Goal: Complete application form

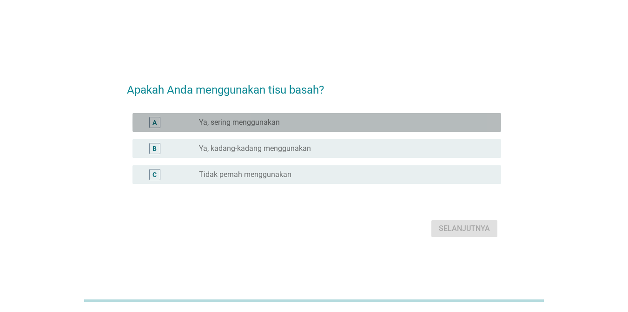
click at [311, 123] on div "radio_button_unchecked Ya, sering menggunakan" at bounding box center [342, 122] width 287 height 9
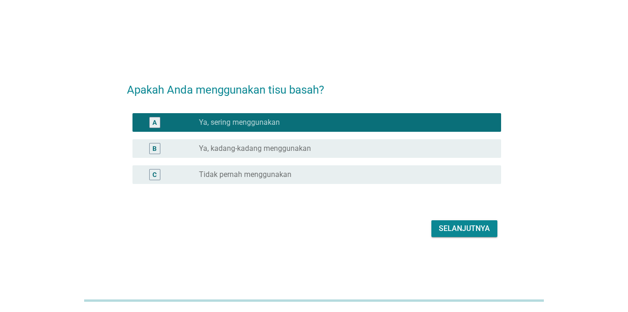
click at [468, 227] on div "Selanjutnya" at bounding box center [464, 228] width 51 height 11
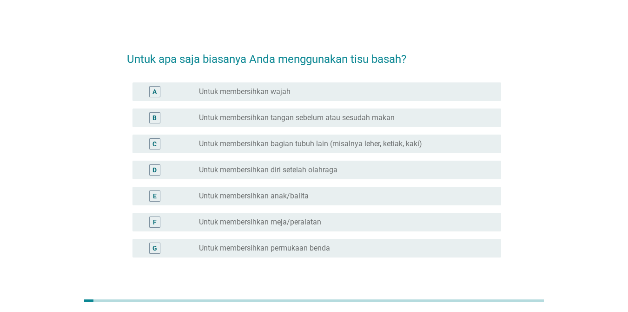
click at [292, 140] on label "Untuk membersihkan bagian tubuh lain (misalnya leher, ketiak, kaki)" at bounding box center [310, 143] width 223 height 9
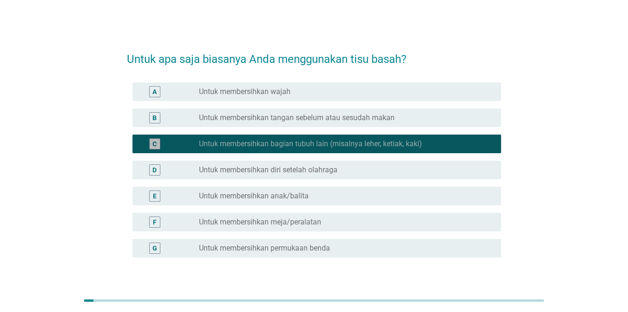
click at [269, 183] on div "E radio_button_unchecked Untuk membersihkan anak/balita" at bounding box center [314, 196] width 374 height 26
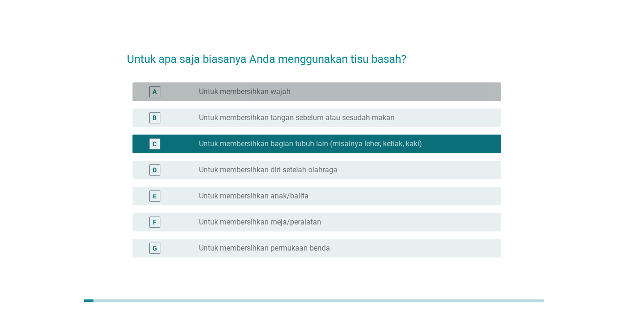
drag, startPoint x: 256, startPoint y: 90, endPoint x: 259, endPoint y: 135, distance: 45.2
click at [256, 90] on label "Untuk membersihkan wajah" at bounding box center [245, 91] width 92 height 9
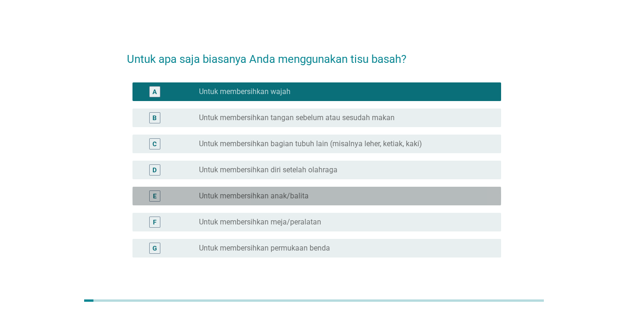
click at [255, 195] on label "Untuk membersihkan anak/balita" at bounding box center [254, 195] width 110 height 9
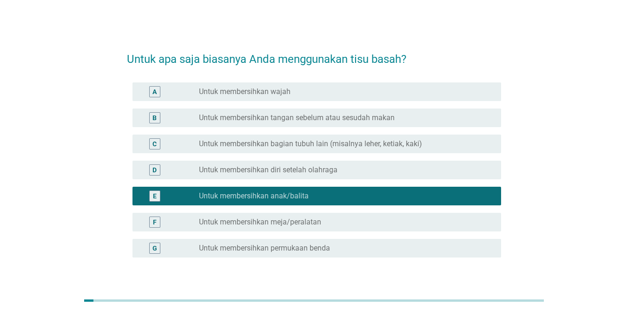
click at [260, 96] on label "Untuk membersihkan wajah" at bounding box center [245, 91] width 92 height 9
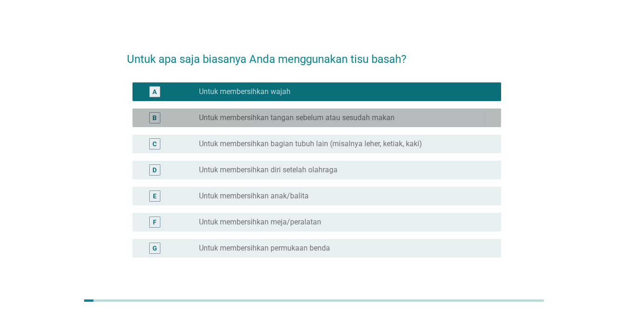
click at [265, 122] on div "radio_button_unchecked Untuk membersihkan tangan sebelum atau sesudah makan" at bounding box center [346, 117] width 295 height 11
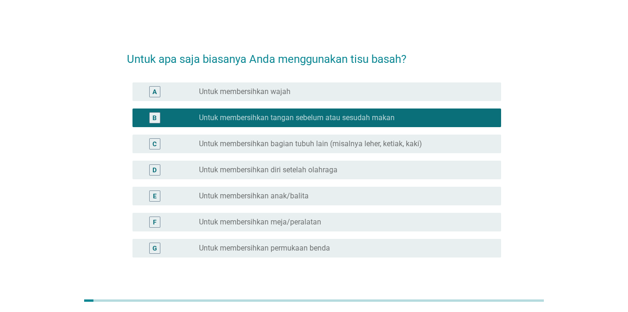
click at [266, 98] on div "A radio_button_unchecked Untuk membersihkan wajah" at bounding box center [317, 91] width 369 height 19
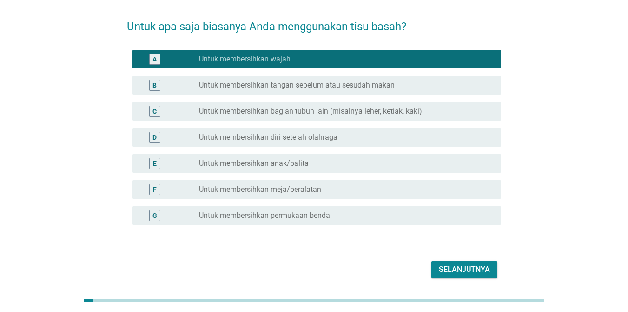
scroll to position [65, 0]
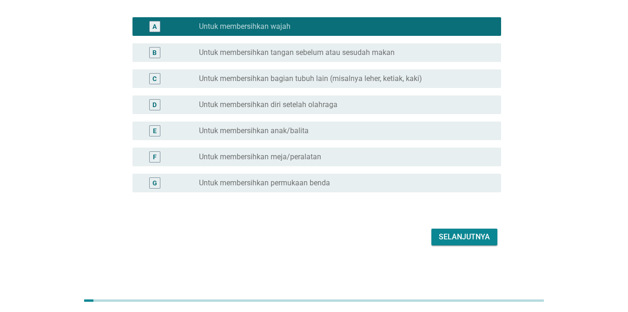
click at [475, 239] on div "Selanjutnya" at bounding box center [464, 236] width 51 height 11
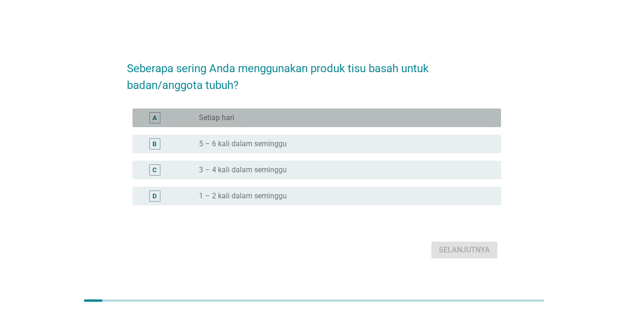
click at [237, 120] on div "radio_button_unchecked Setiap hari" at bounding box center [342, 117] width 287 height 9
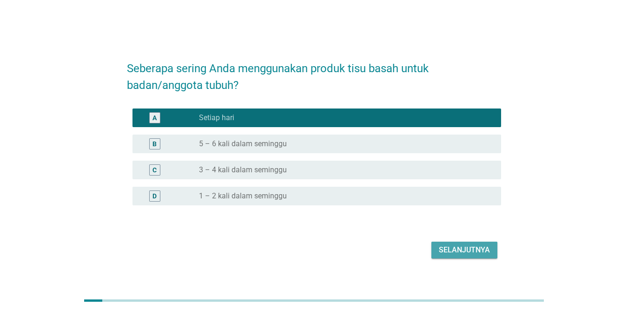
click at [446, 249] on div "Selanjutnya" at bounding box center [464, 249] width 51 height 11
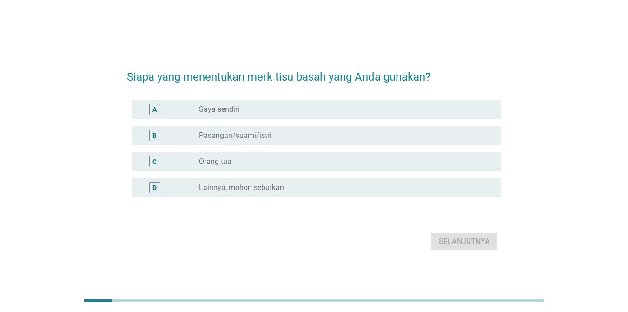
click at [266, 111] on div "radio_button_unchecked Saya sendiri" at bounding box center [342, 109] width 287 height 9
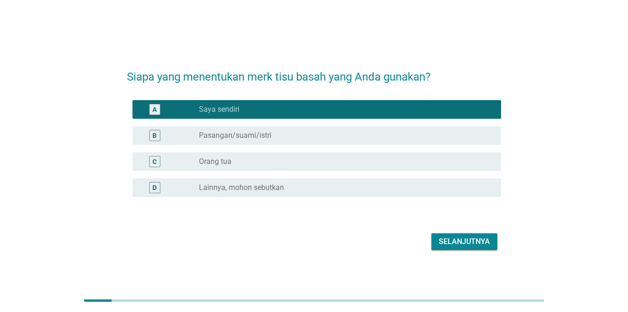
click at [314, 147] on div "B radio_button_unchecked Pasangan/suami/istri" at bounding box center [314, 135] width 374 height 26
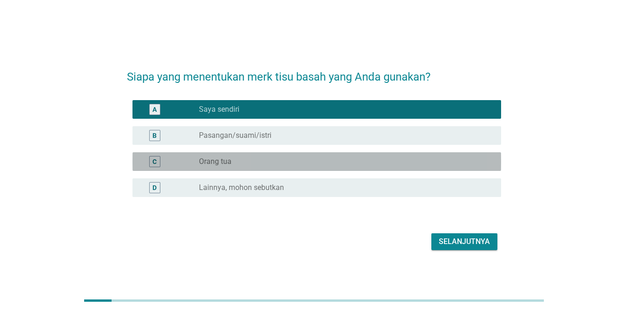
click at [308, 158] on div "radio_button_unchecked Orang tua" at bounding box center [342, 161] width 287 height 9
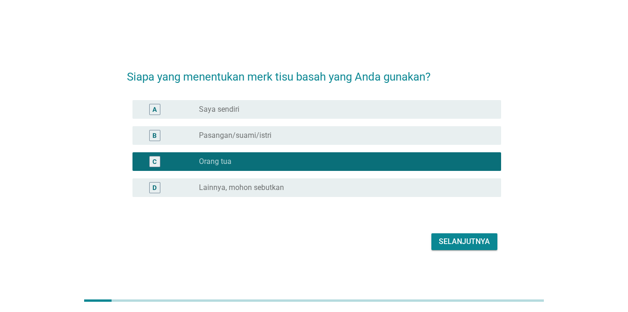
click at [294, 114] on div "radio_button_unchecked Saya sendiri" at bounding box center [346, 109] width 295 height 11
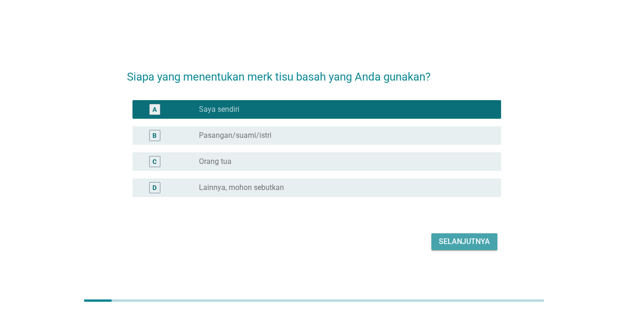
click at [444, 237] on div "Selanjutnya" at bounding box center [464, 241] width 51 height 11
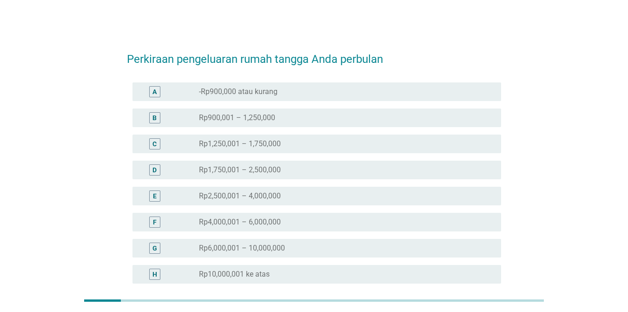
click at [293, 196] on div "radio_button_unchecked Rp2,500,001 – 4,000,000" at bounding box center [342, 195] width 287 height 9
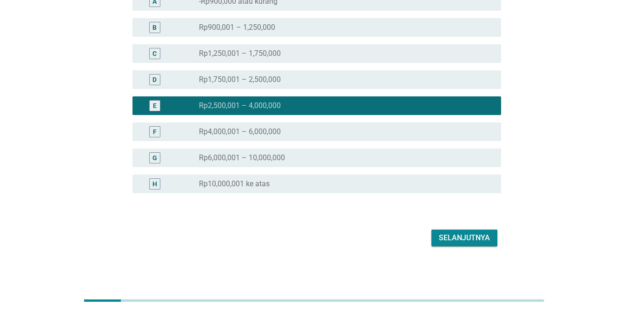
scroll to position [91, 0]
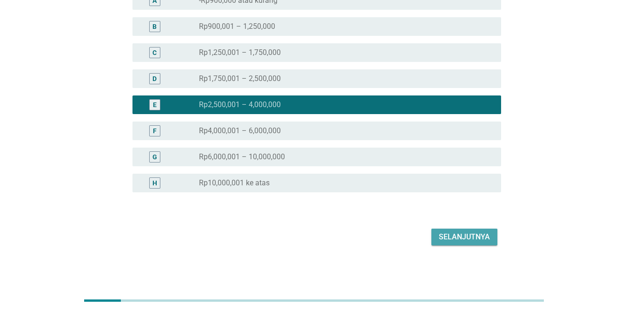
click at [463, 234] on div "Selanjutnya" at bounding box center [464, 236] width 51 height 11
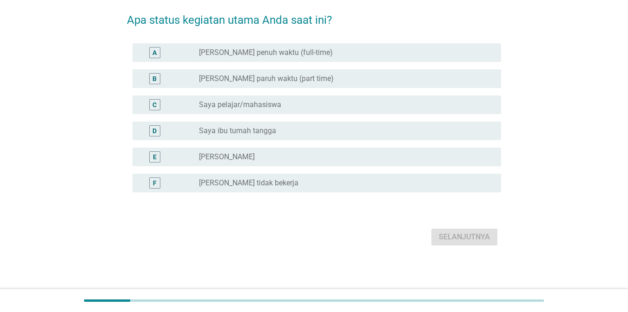
scroll to position [0, 0]
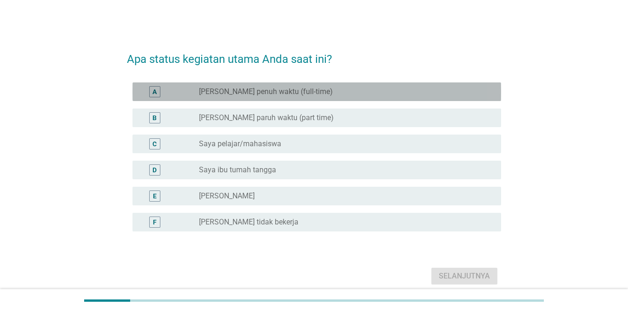
click at [344, 93] on div "radio_button_unchecked Saya karyawan penuh waktu (full-time)" at bounding box center [342, 91] width 287 height 9
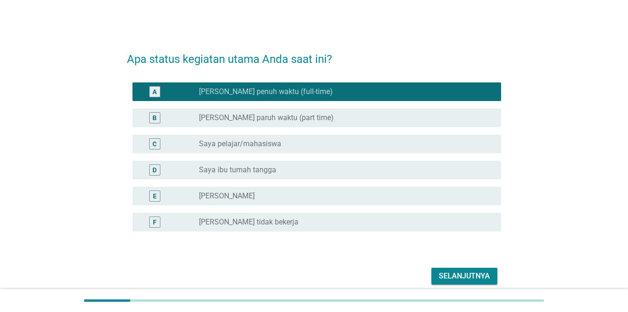
click at [481, 274] on div "Selanjutnya" at bounding box center [464, 275] width 51 height 11
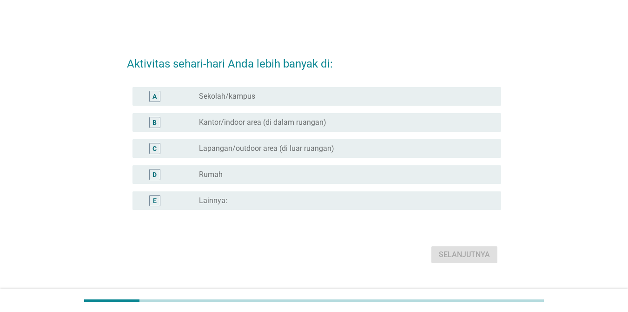
click at [247, 164] on div "D radio_button_unchecked Rumah" at bounding box center [314, 174] width 374 height 26
click at [395, 182] on div "D radio_button_unchecked Rumah" at bounding box center [317, 174] width 369 height 19
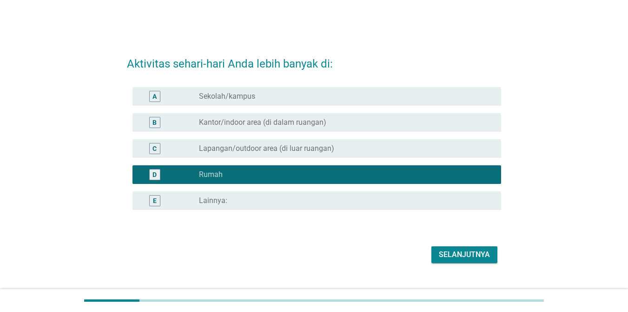
click at [471, 252] on div "Selanjutnya" at bounding box center [464, 254] width 51 height 11
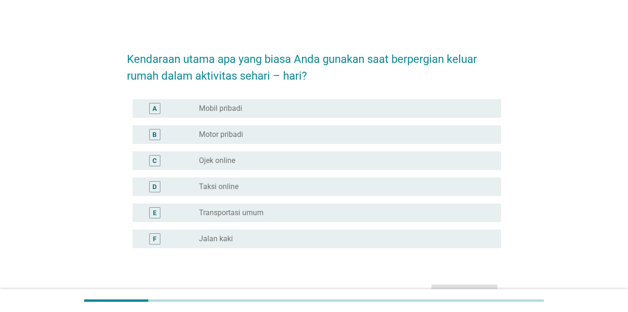
click at [275, 98] on div "A radio_button_unchecked Mobil pribadi" at bounding box center [314, 108] width 374 height 26
click at [281, 111] on div "radio_button_unchecked Mobil pribadi" at bounding box center [342, 108] width 287 height 9
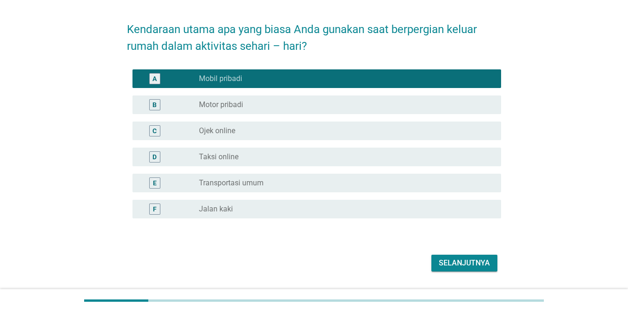
scroll to position [56, 0]
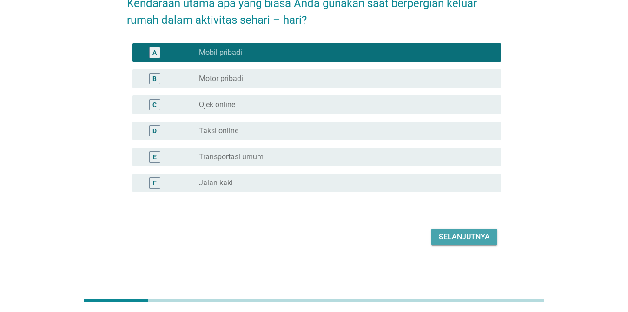
click at [477, 238] on div "Selanjutnya" at bounding box center [464, 236] width 51 height 11
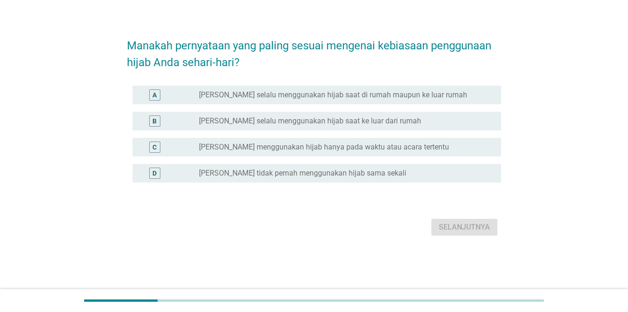
scroll to position [0, 0]
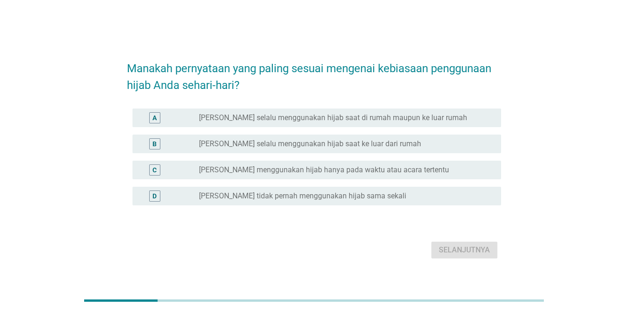
click at [225, 143] on label "[PERSON_NAME] selalu menggunakan hijab saat ke luar dari rumah" at bounding box center [310, 143] width 222 height 9
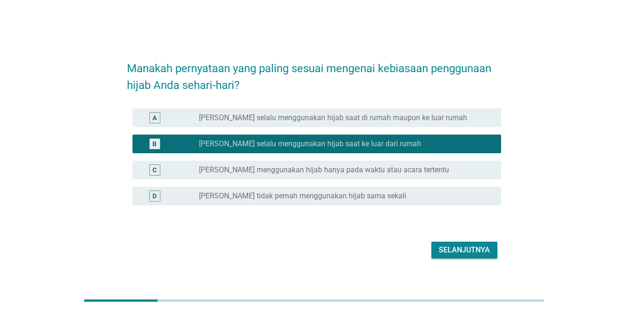
click at [460, 247] on div "Selanjutnya" at bounding box center [464, 249] width 51 height 11
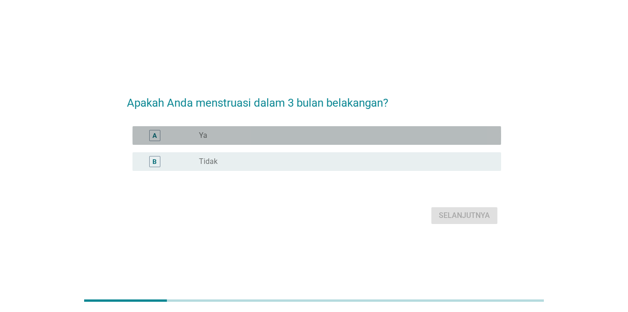
click at [252, 137] on div "radio_button_unchecked Ya" at bounding box center [342, 135] width 287 height 9
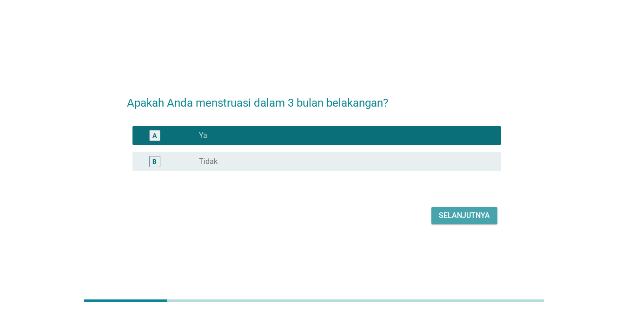
click at [476, 210] on div "Selanjutnya" at bounding box center [464, 215] width 51 height 11
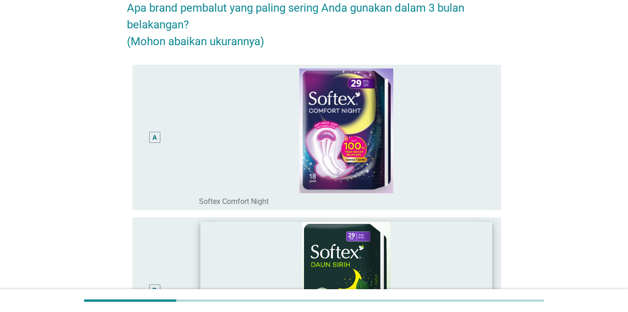
scroll to position [47, 0]
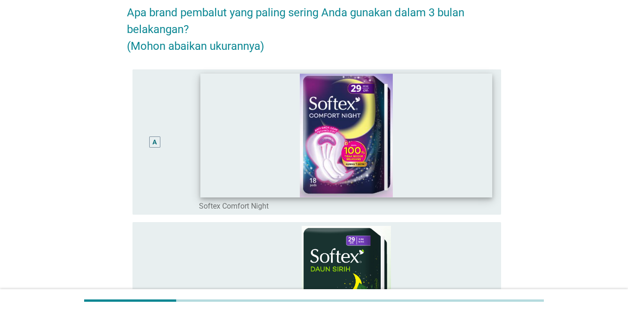
click at [264, 143] on img at bounding box center [347, 135] width 292 height 123
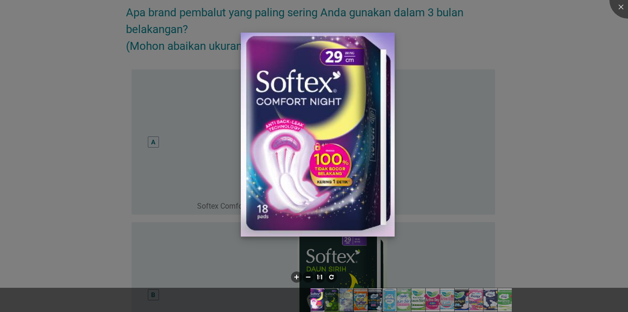
scroll to position [186, 0]
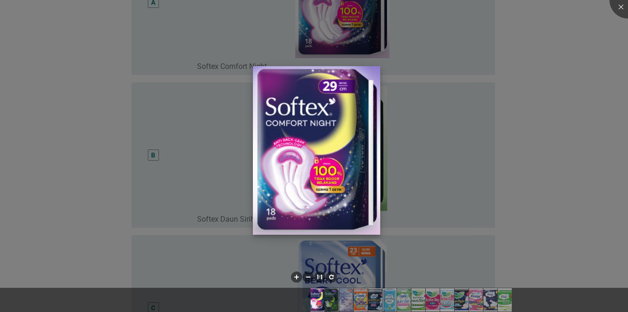
click at [358, 202] on img at bounding box center [316, 150] width 127 height 168
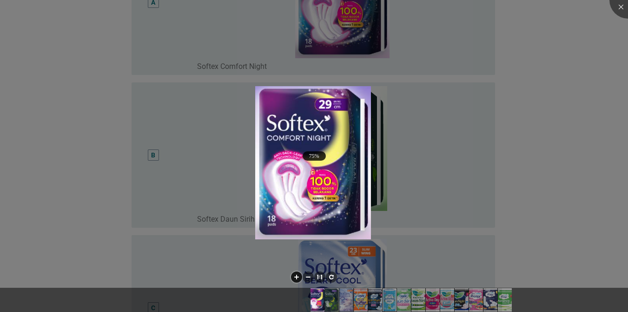
click at [297, 277] on li at bounding box center [296, 276] width 11 height 11
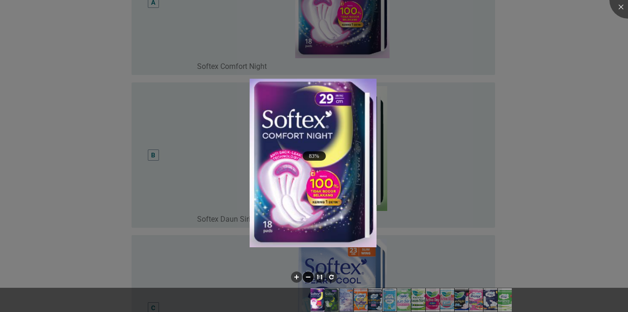
click at [309, 276] on li at bounding box center [308, 276] width 11 height 11
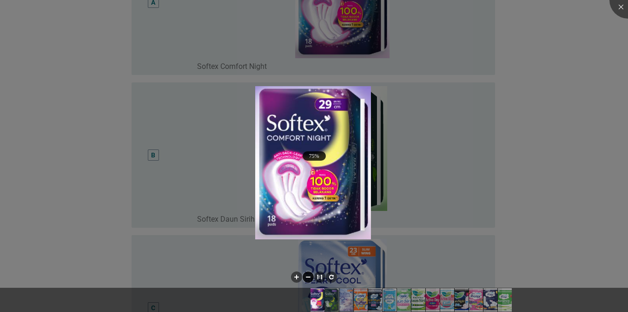
click at [309, 276] on li at bounding box center [308, 276] width 11 height 11
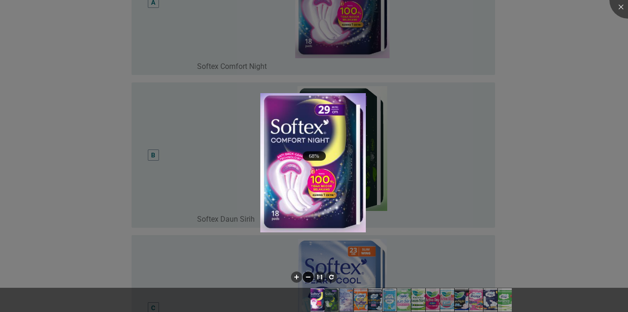
click at [309, 276] on li at bounding box center [308, 276] width 11 height 11
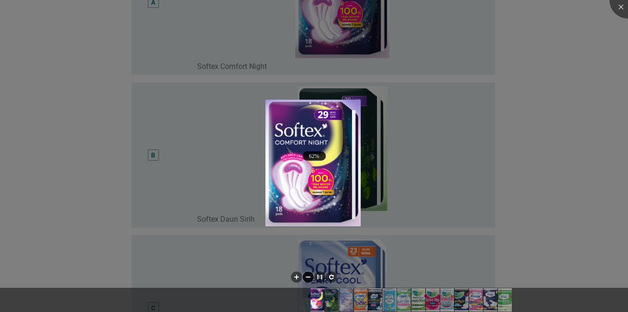
click at [309, 276] on li at bounding box center [308, 276] width 11 height 11
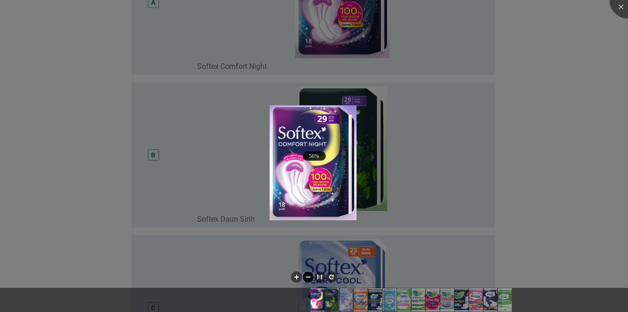
click at [309, 276] on li at bounding box center [308, 276] width 11 height 11
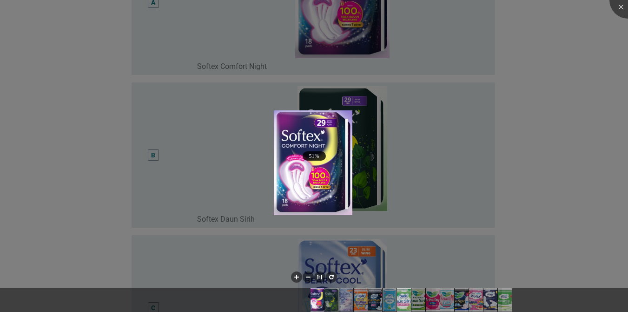
click at [402, 296] on img at bounding box center [404, 299] width 27 height 23
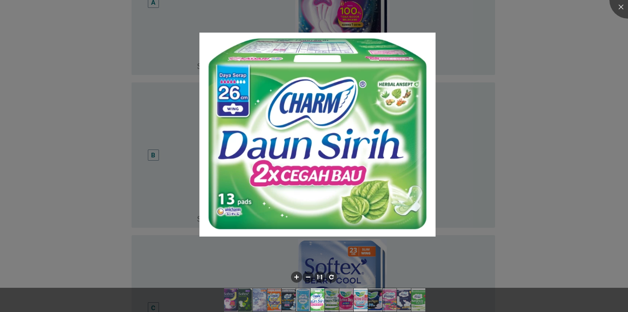
click at [356, 302] on img at bounding box center [360, 299] width 35 height 23
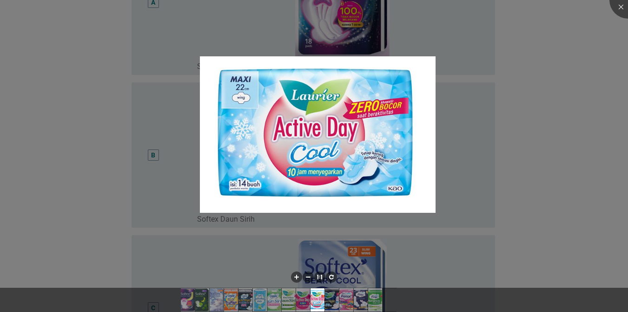
click at [396, 311] on div at bounding box center [314, 299] width 628 height 24
click at [622, 12] on div at bounding box center [628, -1] width 37 height 37
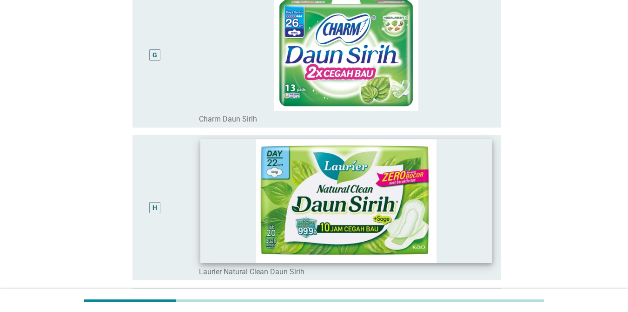
scroll to position [1210, 0]
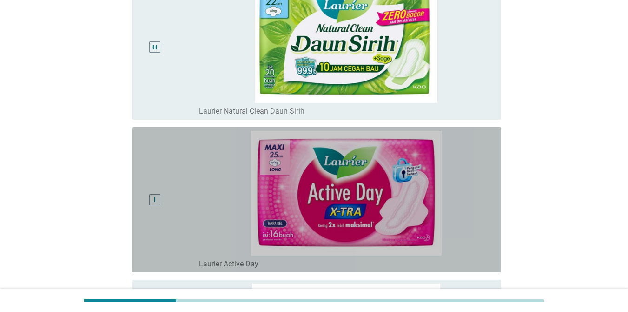
click at [155, 195] on div "I" at bounding box center [155, 199] width 2 height 10
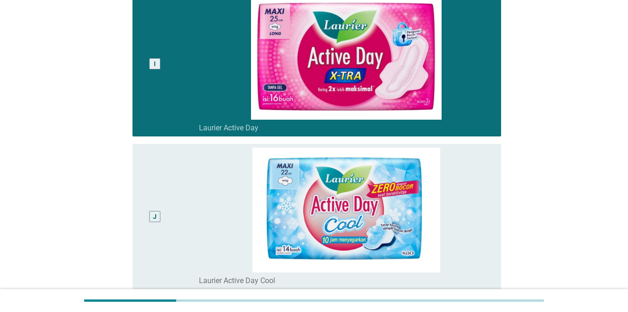
scroll to position [1349, 0]
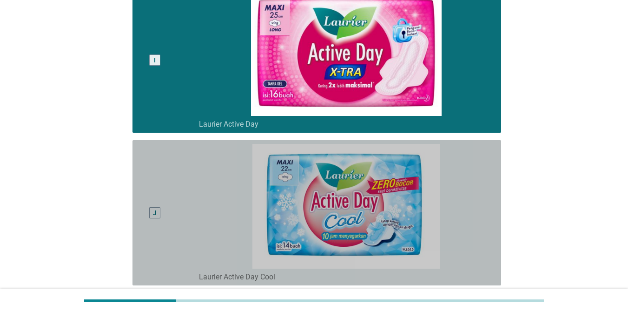
click at [155, 193] on div "J" at bounding box center [154, 213] width 29 height 138
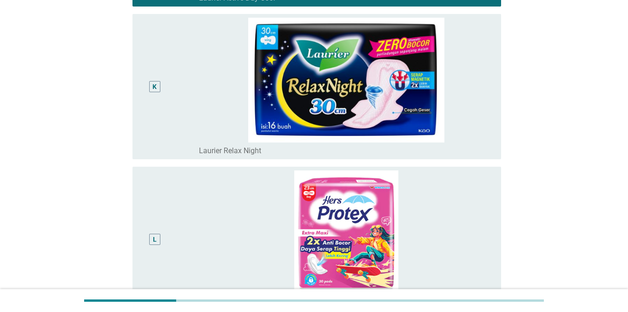
scroll to position [1628, 0]
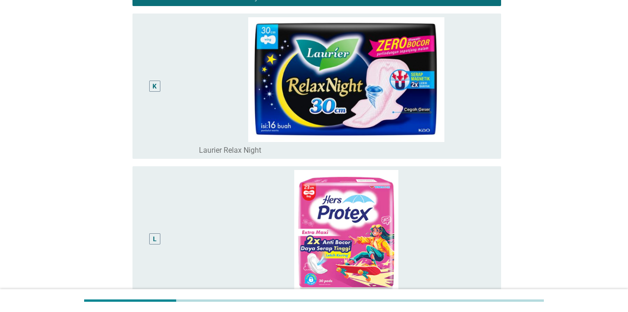
click at [162, 107] on div "K" at bounding box center [154, 86] width 29 height 138
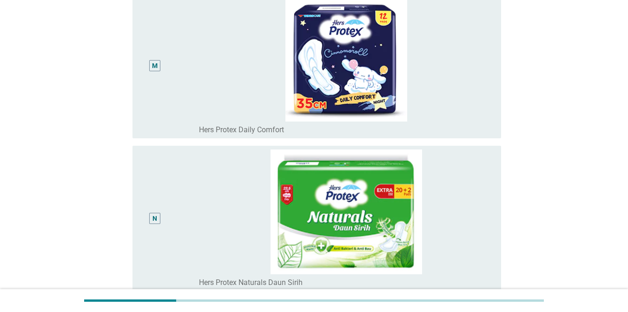
scroll to position [2079, 0]
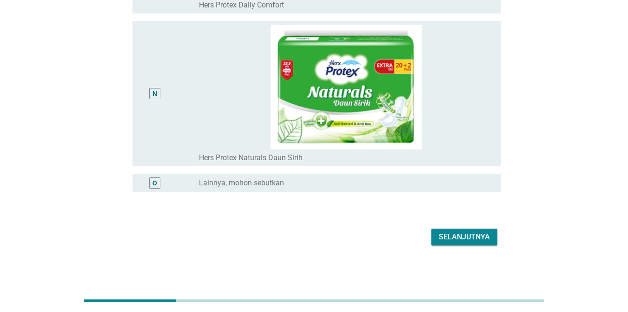
click at [463, 236] on div "Selanjutnya" at bounding box center [464, 236] width 51 height 11
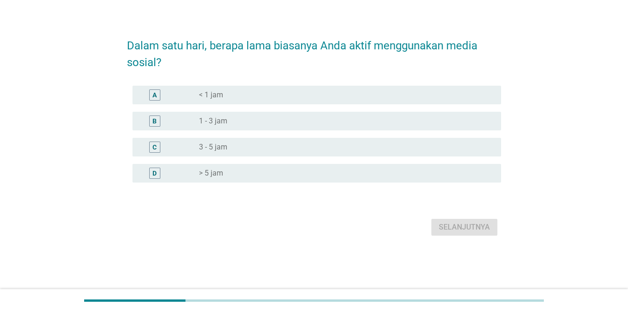
scroll to position [0, 0]
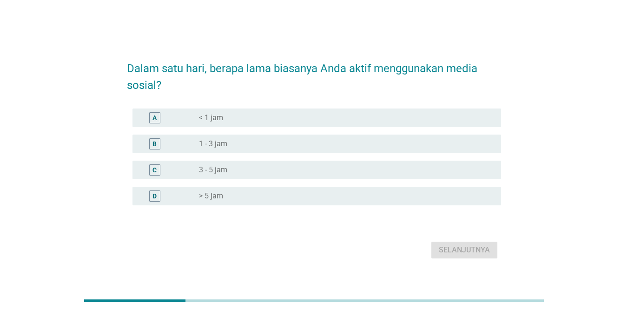
click at [215, 191] on label "> 5 jam" at bounding box center [211, 195] width 24 height 9
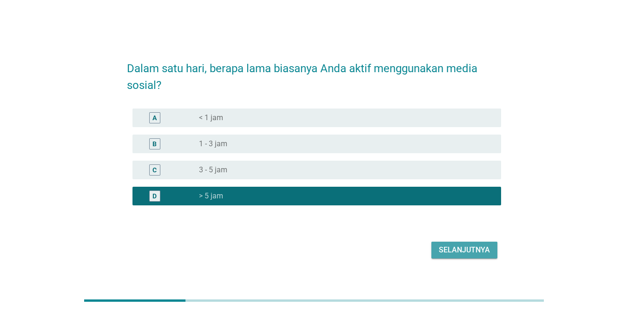
click at [468, 247] on div "Selanjutnya" at bounding box center [464, 249] width 51 height 11
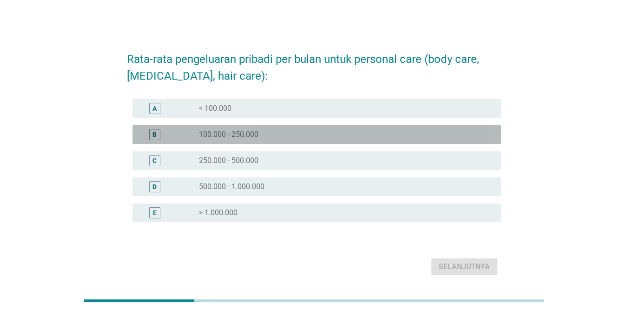
click at [224, 134] on label "100.000 - 250.000" at bounding box center [229, 134] width 60 height 9
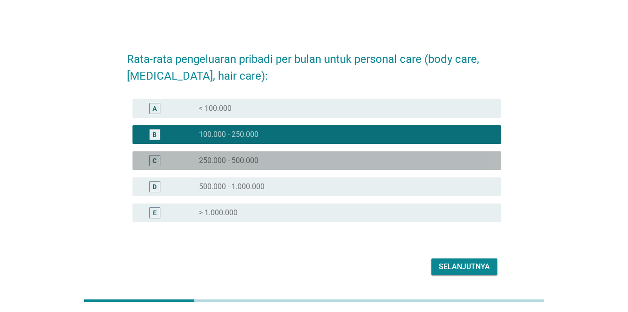
click at [354, 160] on div "radio_button_unchecked 250.000 - 500.000" at bounding box center [342, 160] width 287 height 9
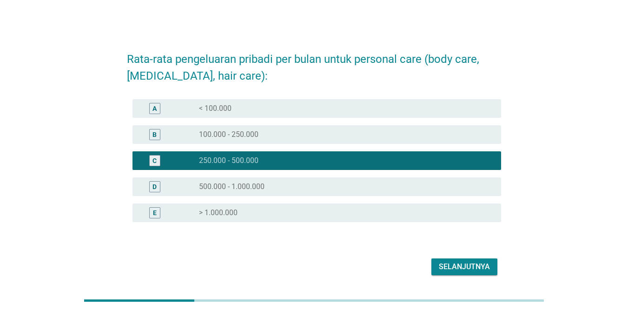
click at [314, 135] on div "radio_button_unchecked 100.000 - 250.000" at bounding box center [342, 134] width 287 height 9
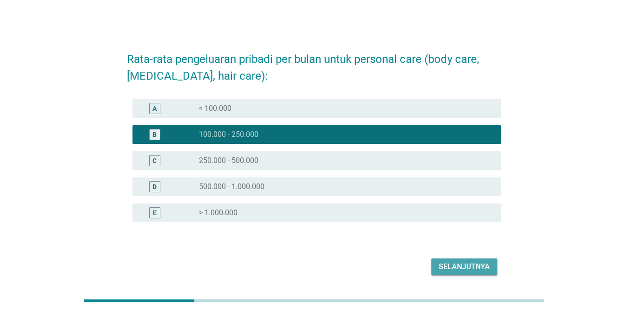
click at [445, 264] on div "Selanjutnya" at bounding box center [464, 266] width 51 height 11
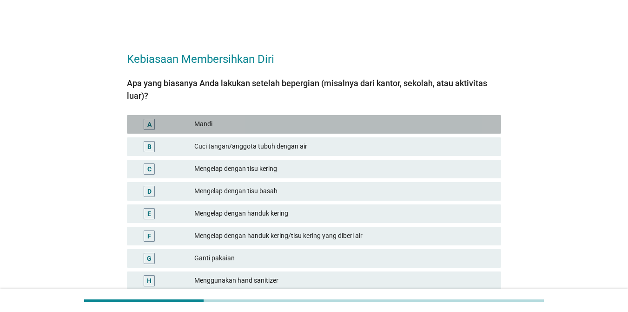
click at [244, 127] on div "Mandi" at bounding box center [344, 124] width 300 height 11
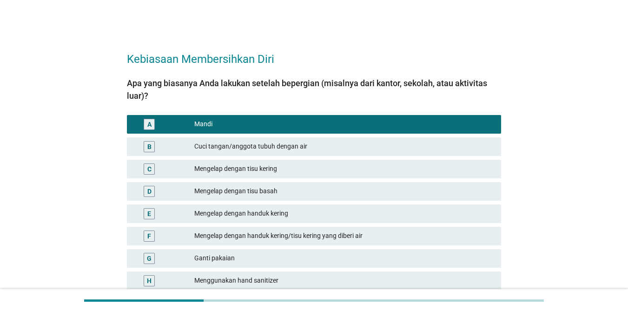
click at [245, 190] on div "Mengelap dengan tisu basah" at bounding box center [344, 191] width 300 height 11
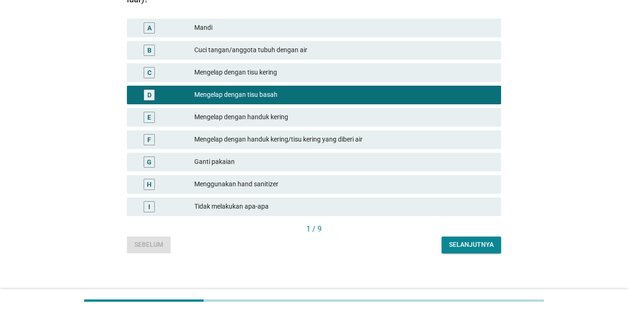
scroll to position [101, 0]
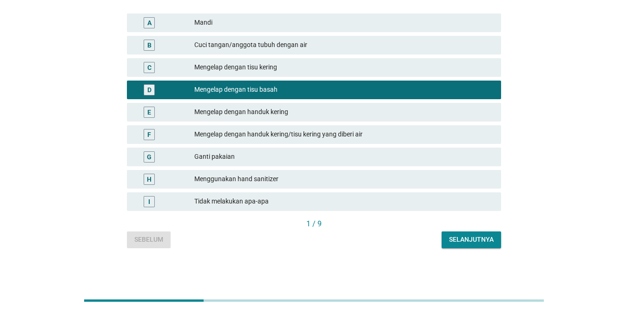
click at [455, 237] on div "Selanjutnya" at bounding box center [471, 239] width 45 height 10
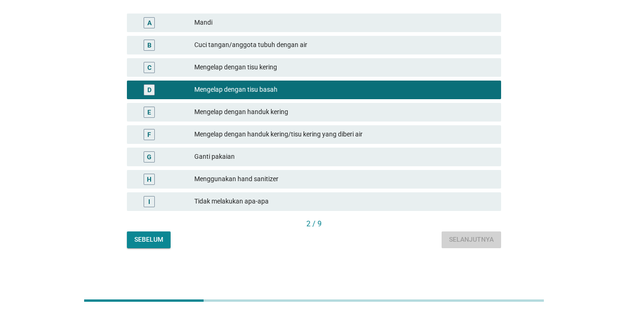
scroll to position [0, 0]
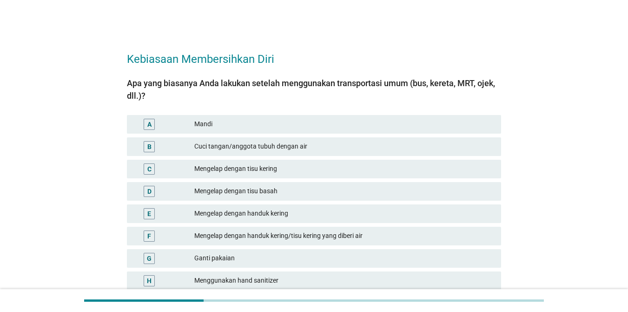
click at [267, 172] on div "Mengelap dengan tisu kering" at bounding box center [344, 168] width 300 height 11
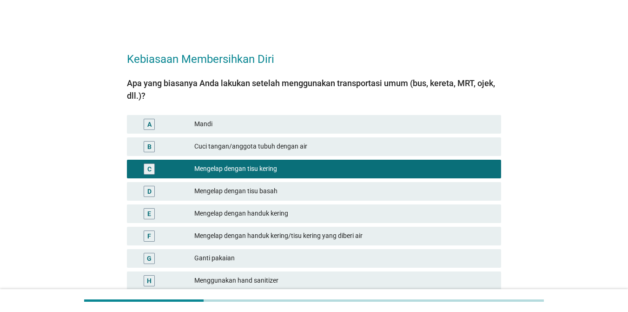
click at [261, 193] on div "Mengelap dengan tisu basah" at bounding box center [344, 191] width 300 height 11
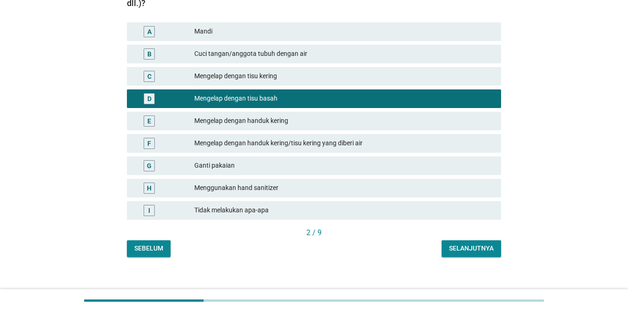
scroll to position [93, 0]
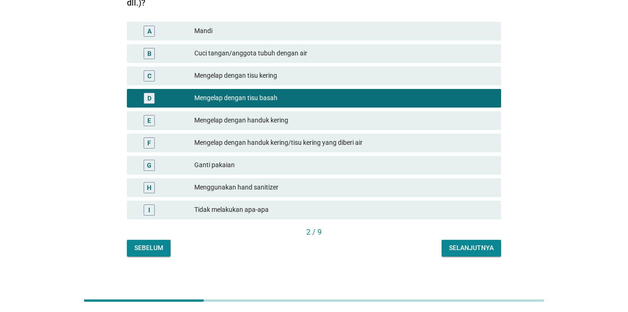
click at [479, 247] on div "Selanjutnya" at bounding box center [471, 248] width 45 height 10
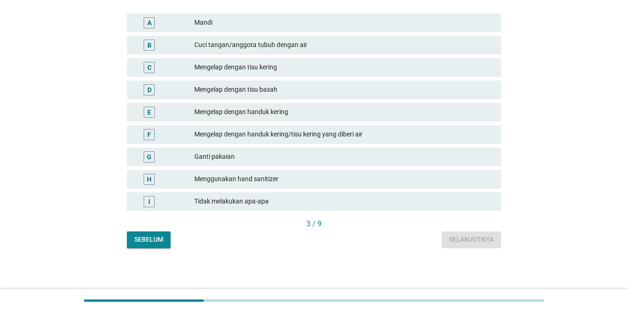
scroll to position [0, 0]
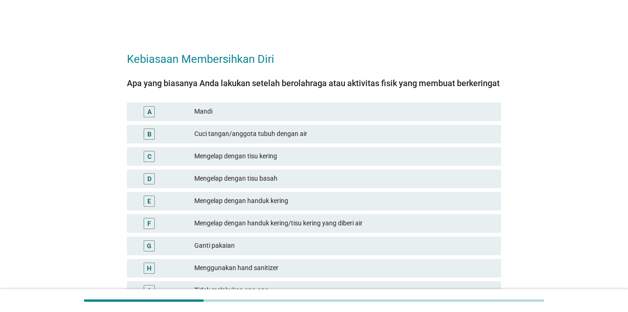
click at [193, 174] on div "D" at bounding box center [164, 178] width 60 height 11
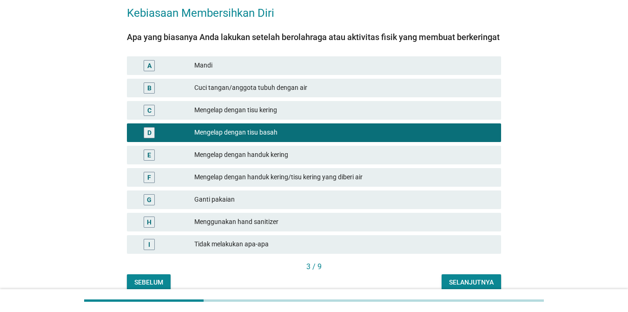
scroll to position [89, 0]
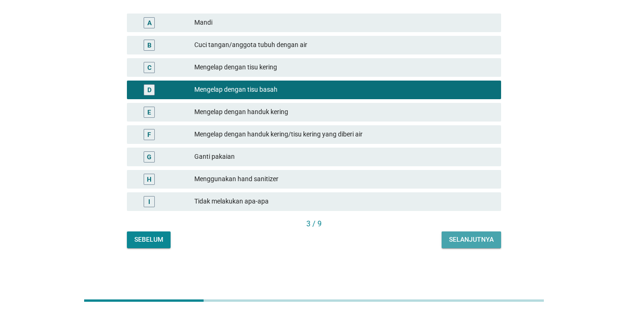
click at [458, 239] on div "Selanjutnya" at bounding box center [471, 239] width 45 height 10
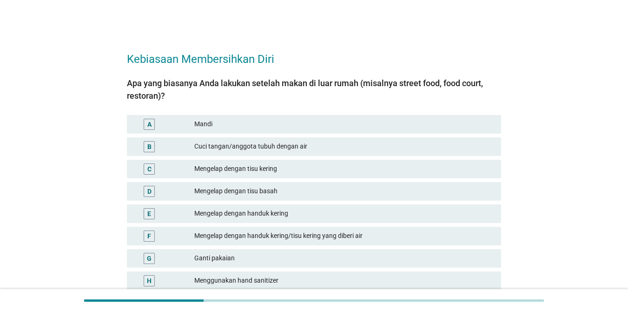
click at [200, 162] on div "C Mengelap dengan tisu kering" at bounding box center [314, 169] width 374 height 19
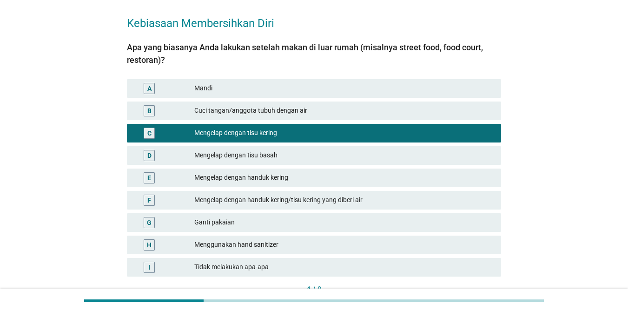
scroll to position [101, 0]
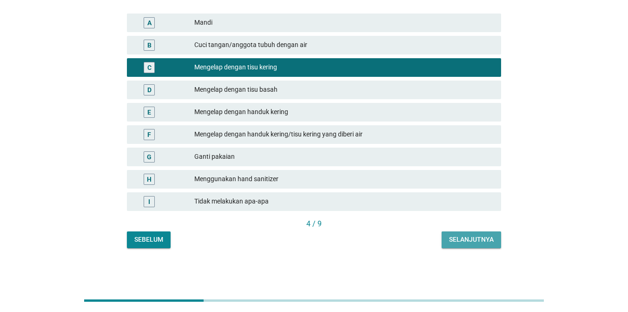
click at [475, 239] on div "Selanjutnya" at bounding box center [471, 239] width 45 height 10
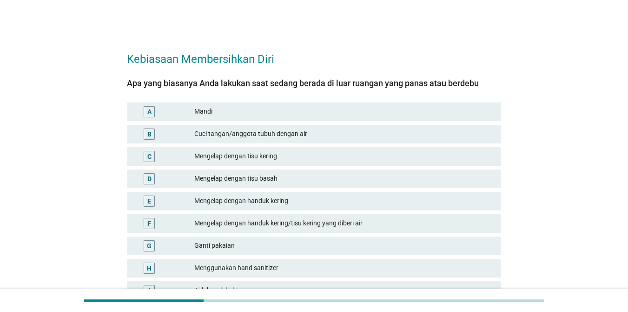
click at [340, 191] on div "E Mengelap dengan handuk kering" at bounding box center [314, 201] width 378 height 22
click at [327, 178] on div "Mengelap dengan tisu basah" at bounding box center [344, 178] width 300 height 11
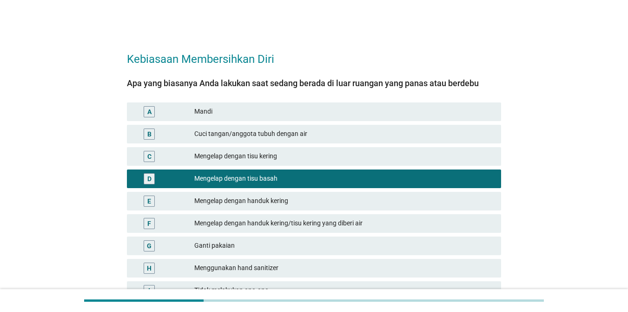
scroll to position [89, 0]
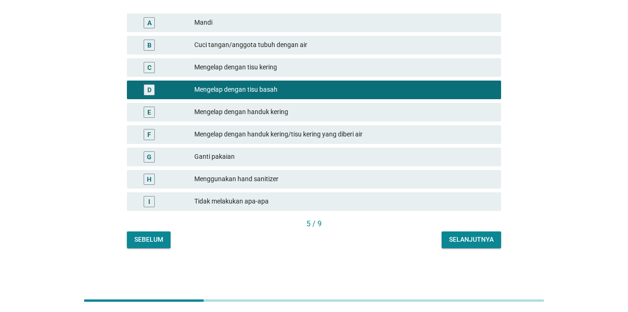
click at [468, 237] on div "Selanjutnya" at bounding box center [471, 239] width 45 height 10
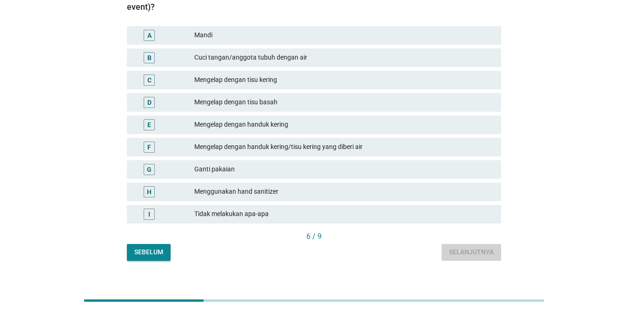
scroll to position [0, 0]
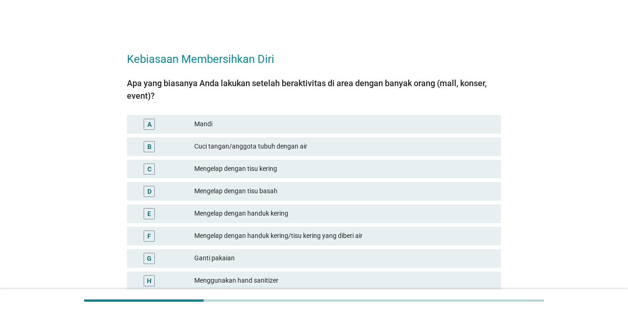
click at [272, 178] on div "C Mengelap dengan tisu kering" at bounding box center [314, 169] width 378 height 22
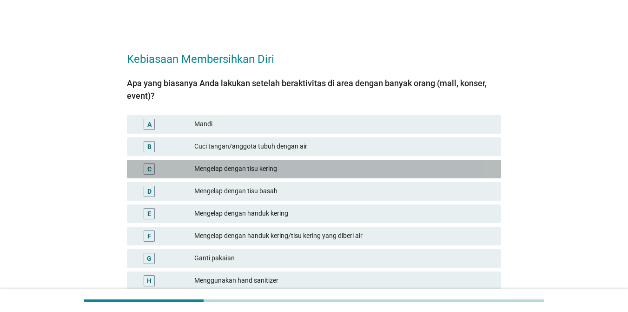
click at [271, 172] on div "Mengelap dengan tisu kering" at bounding box center [344, 168] width 300 height 11
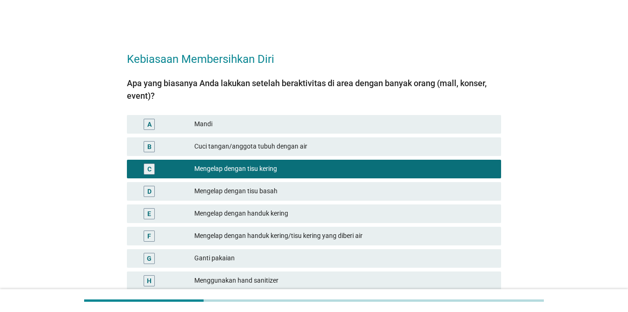
click at [262, 213] on div "Mengelap dengan handuk kering" at bounding box center [344, 213] width 300 height 11
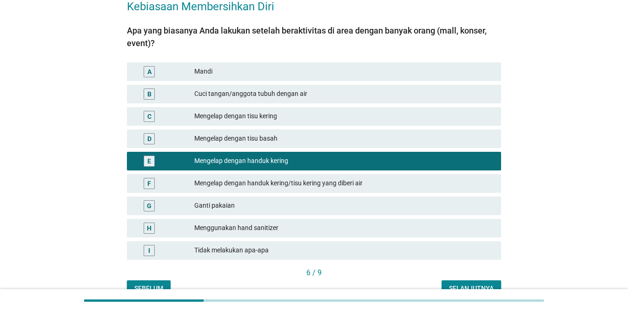
scroll to position [93, 0]
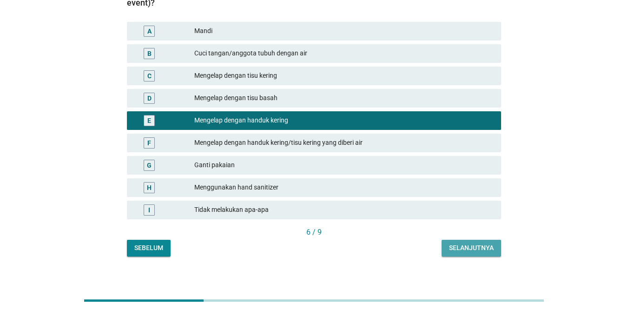
click at [460, 241] on button "Selanjutnya" at bounding box center [472, 248] width 60 height 17
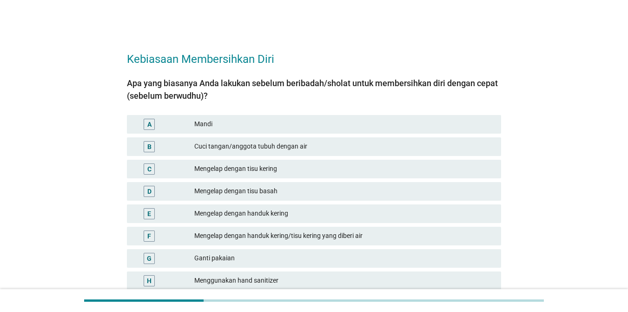
click at [247, 202] on div "E Mengelap dengan handuk kering" at bounding box center [314, 213] width 378 height 22
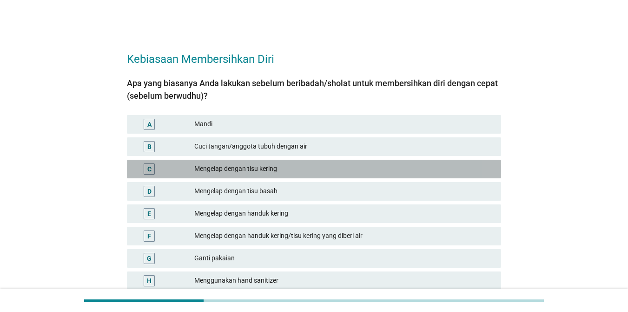
click at [248, 160] on div "C Mengelap dengan tisu kering" at bounding box center [314, 169] width 374 height 19
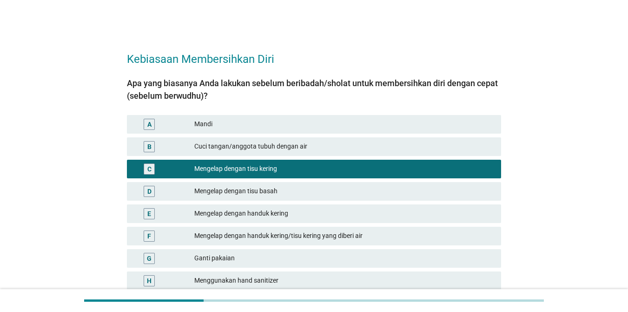
click at [238, 188] on div "Mengelap dengan tisu basah" at bounding box center [344, 191] width 300 height 11
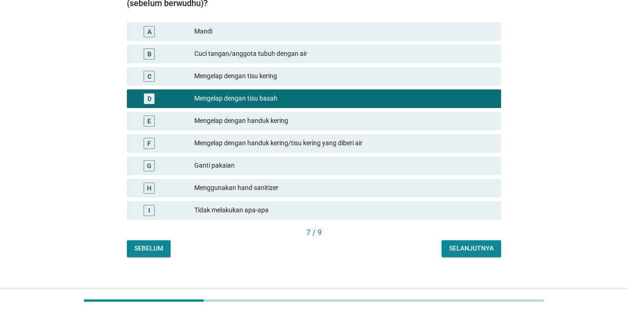
scroll to position [93, 0]
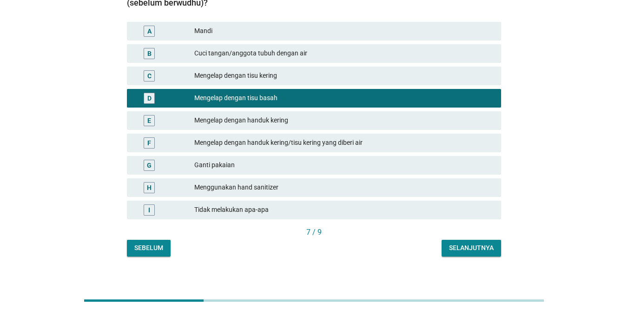
click at [458, 248] on div "Selanjutnya" at bounding box center [471, 248] width 45 height 10
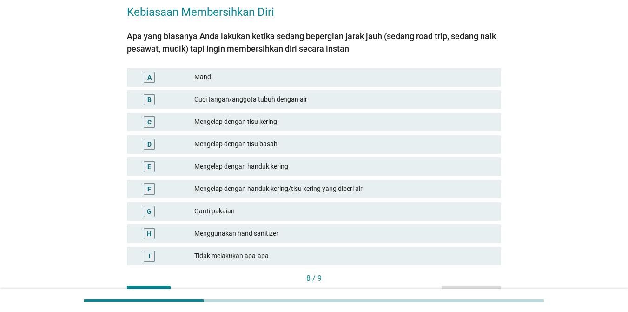
scroll to position [101, 0]
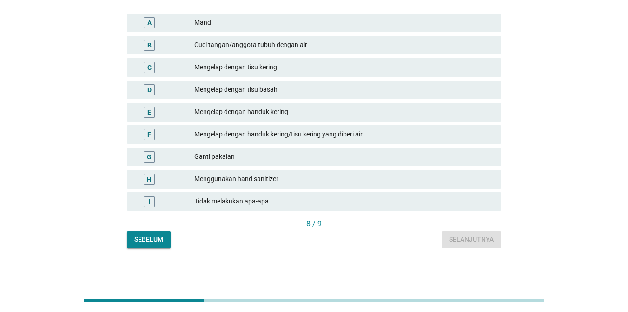
click at [215, 88] on div "Mengelap dengan tisu basah" at bounding box center [344, 89] width 300 height 11
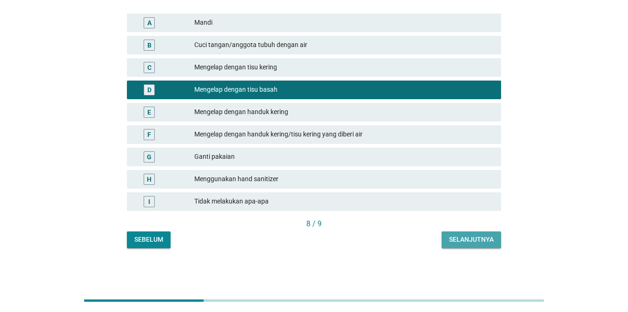
click at [474, 236] on div "Selanjutnya" at bounding box center [471, 239] width 45 height 10
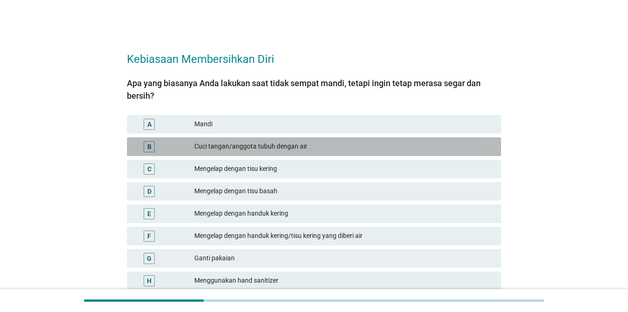
click at [292, 148] on div "Cuci tangan/anggota tubuh dengan air" at bounding box center [344, 146] width 300 height 11
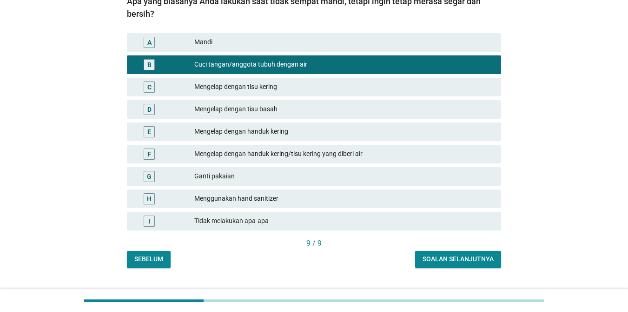
scroll to position [93, 0]
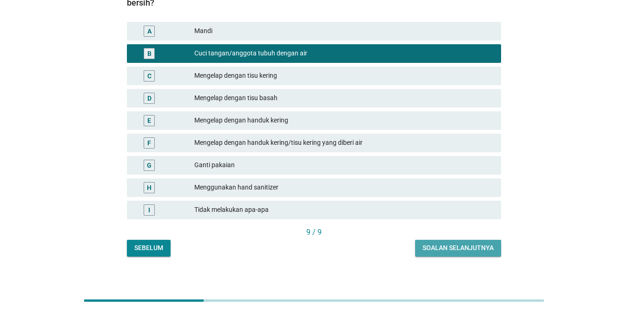
click at [451, 252] on div "Soalan selanjutnya" at bounding box center [458, 248] width 71 height 10
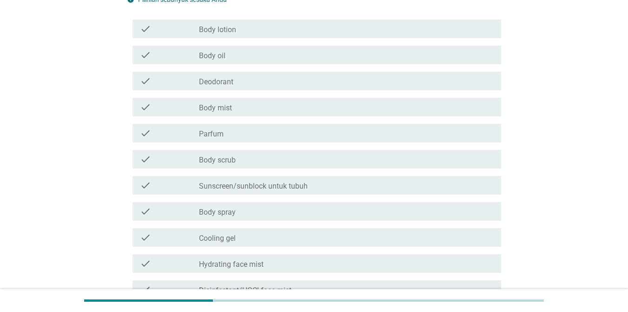
scroll to position [0, 0]
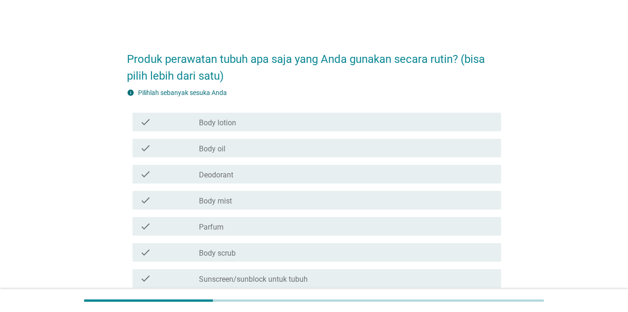
click at [266, 124] on div "check_box_outline_blank Body lotion" at bounding box center [346, 121] width 295 height 11
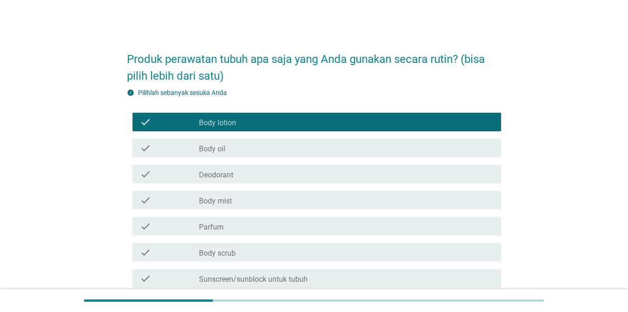
click at [257, 170] on div "check_box_outline_blank Deodorant" at bounding box center [346, 173] width 295 height 11
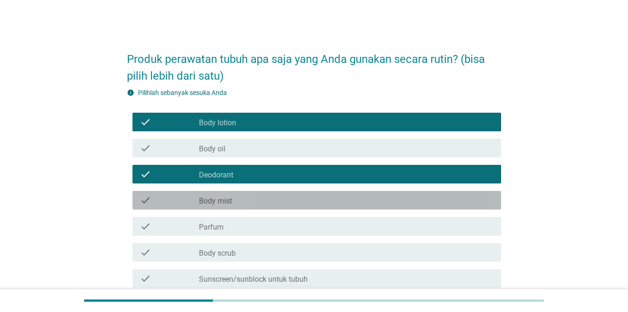
click at [255, 201] on div "check_box_outline_blank Body mist" at bounding box center [346, 199] width 295 height 11
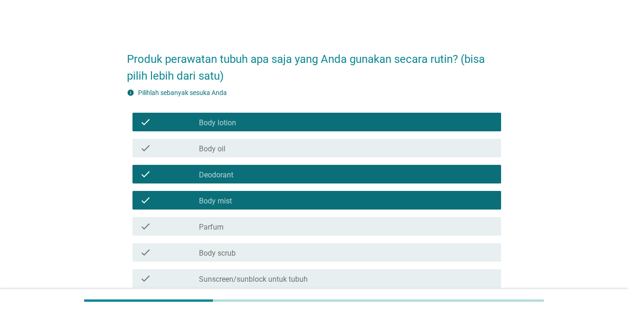
click at [247, 230] on div "check_box_outline_blank Parfum" at bounding box center [346, 226] width 295 height 11
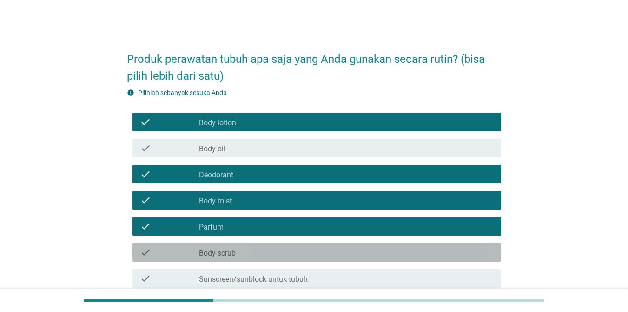
click at [244, 261] on div "check check_box_outline_blank Body scrub" at bounding box center [317, 252] width 369 height 19
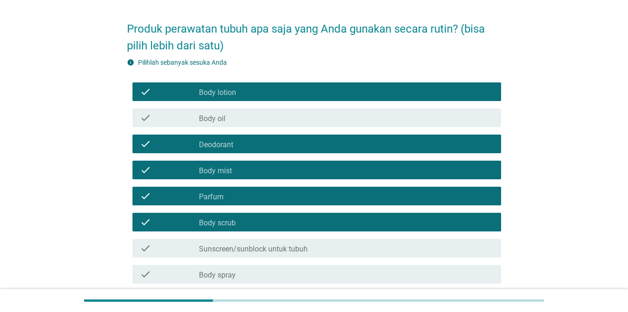
scroll to position [47, 0]
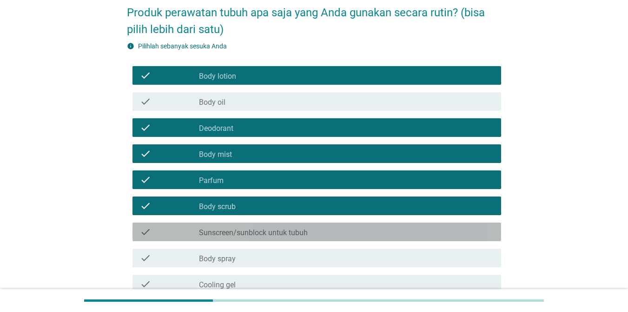
click at [250, 237] on label "Sunscreen/sunblock untuk tubuh" at bounding box center [253, 232] width 109 height 9
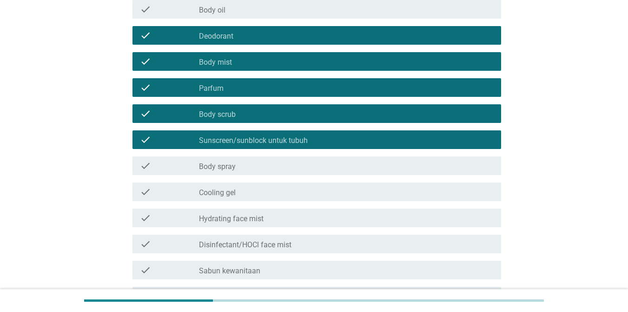
scroll to position [140, 0]
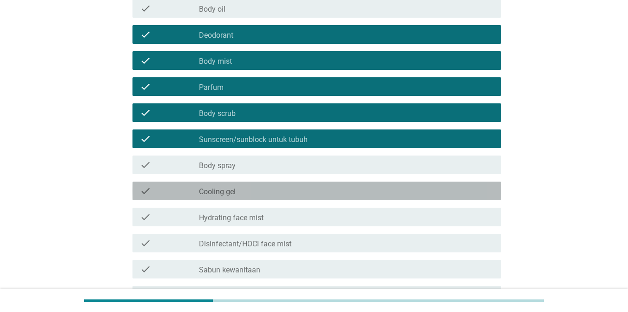
click at [242, 194] on div "check_box_outline_blank Cooling gel" at bounding box center [346, 190] width 295 height 11
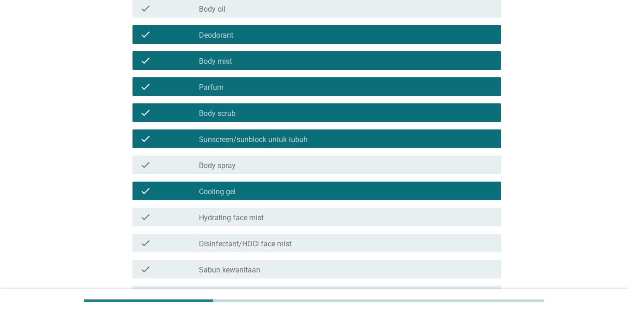
scroll to position [186, 0]
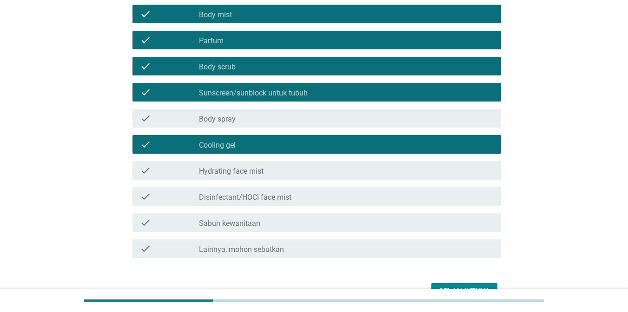
click at [256, 222] on label "Sabun kewanitaan" at bounding box center [229, 223] width 61 height 9
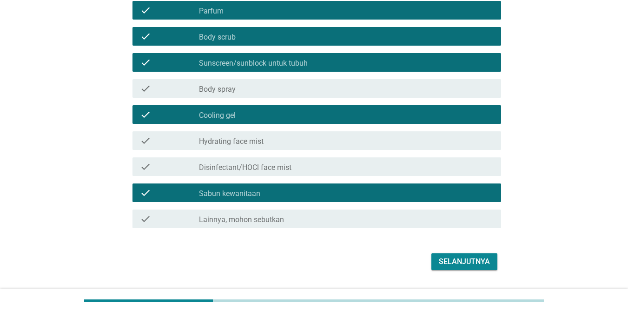
scroll to position [233, 0]
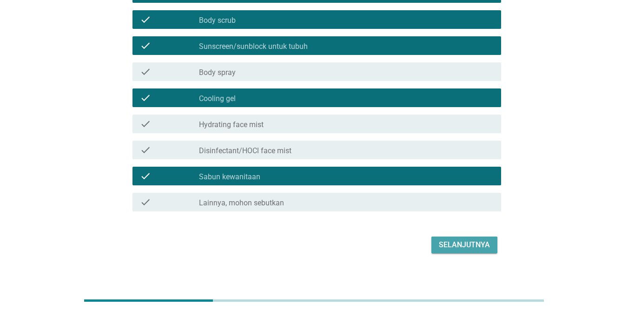
click at [448, 241] on div "Selanjutnya" at bounding box center [464, 244] width 51 height 11
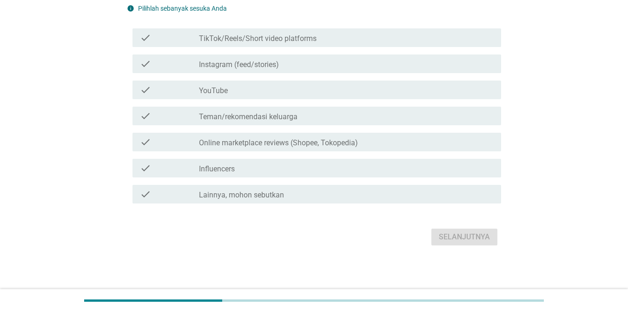
scroll to position [0, 0]
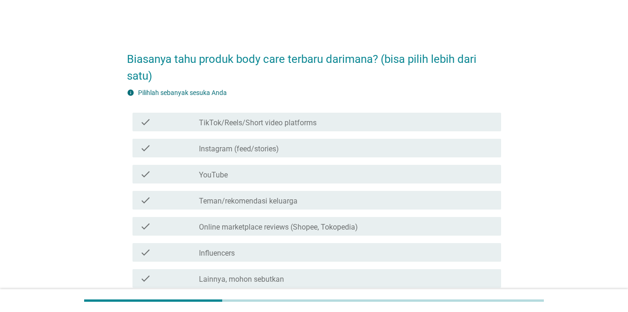
click at [192, 122] on div "check" at bounding box center [169, 121] width 59 height 11
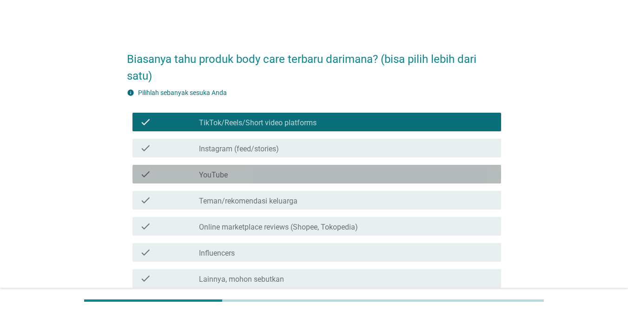
click at [192, 172] on div "check" at bounding box center [169, 173] width 59 height 11
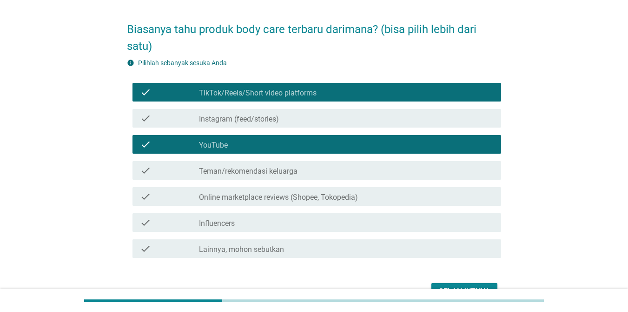
scroll to position [47, 0]
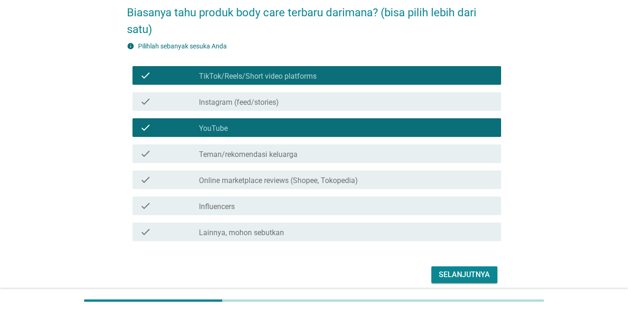
click at [256, 181] on label "Online marketplace reviews (Shopee, Tokopedia)" at bounding box center [278, 180] width 159 height 9
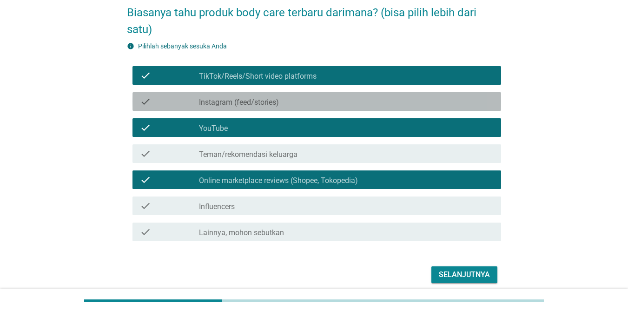
click at [252, 106] on label "Instagram (feed/stories)" at bounding box center [239, 102] width 80 height 9
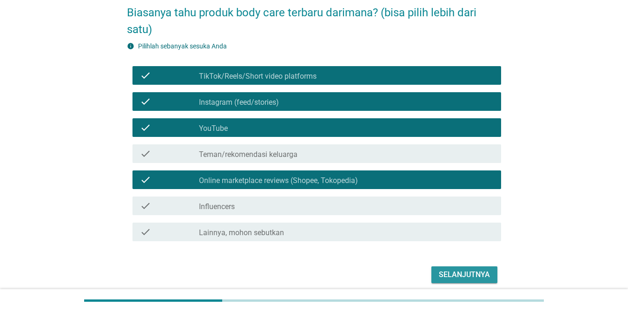
click at [450, 275] on div "Selanjutnya" at bounding box center [464, 274] width 51 height 11
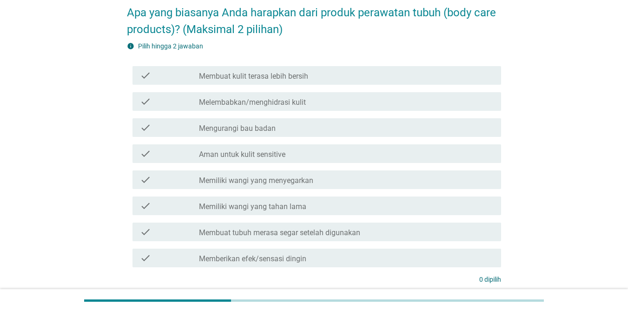
scroll to position [0, 0]
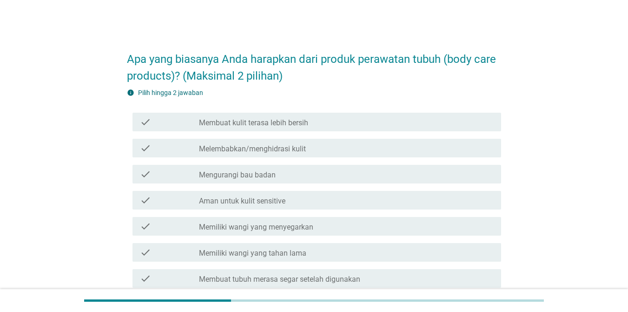
click at [251, 180] on div "check check_box_outline_blank Mengurangi bau badan" at bounding box center [317, 174] width 369 height 19
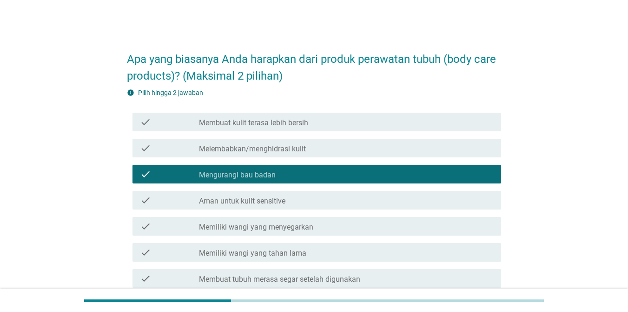
click at [238, 243] on div "check check_box_outline_blank Memiliki wangi yang tahan lama" at bounding box center [317, 252] width 369 height 19
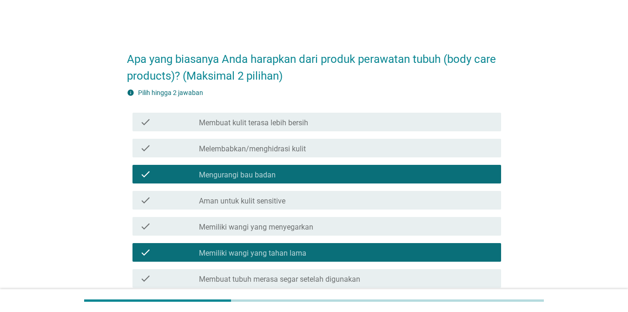
click at [250, 152] on label "Melembabkan/menghidrasi kulit" at bounding box center [252, 148] width 107 height 9
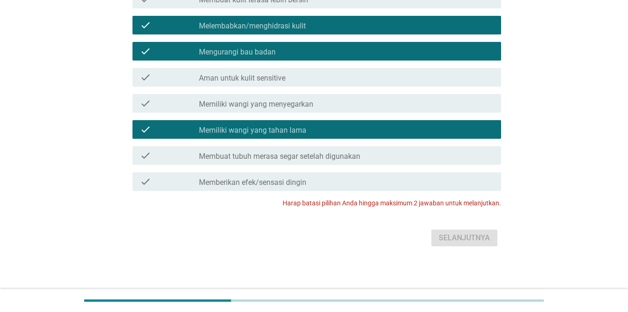
scroll to position [124, 0]
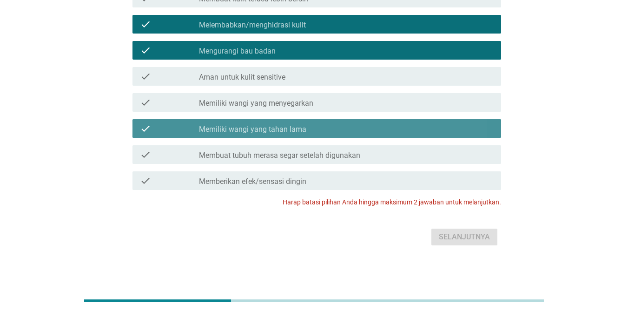
click at [261, 125] on label "Memiliki wangi yang tahan lama" at bounding box center [252, 129] width 107 height 9
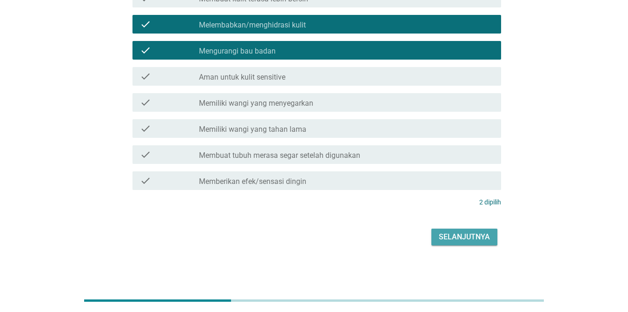
click at [445, 234] on div "Selanjutnya" at bounding box center [464, 236] width 51 height 11
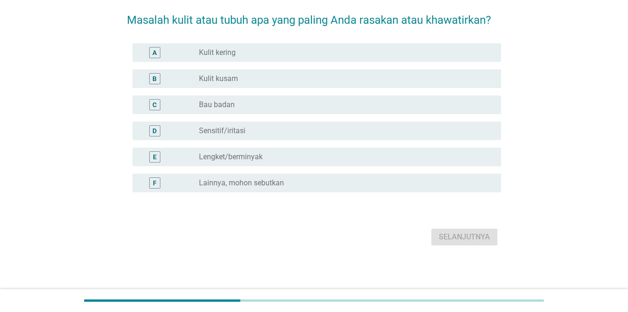
scroll to position [0, 0]
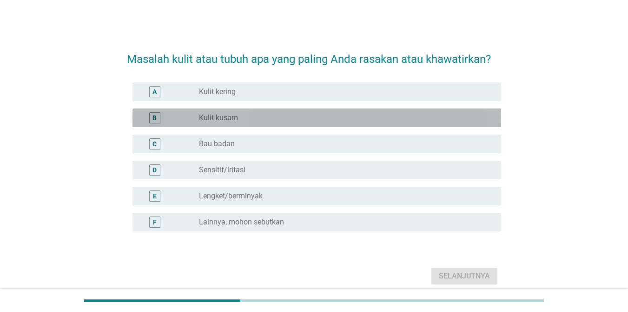
click at [268, 120] on div "radio_button_unchecked Kulit kusam" at bounding box center [342, 117] width 287 height 9
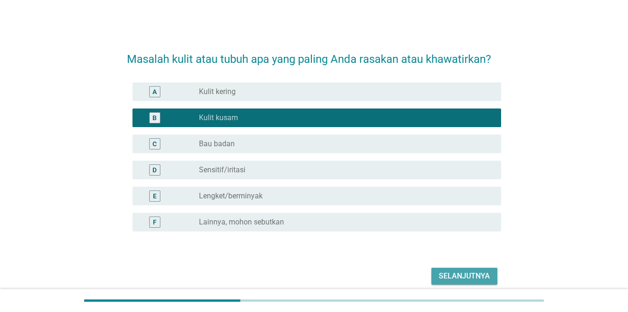
click at [484, 274] on div "Selanjutnya" at bounding box center [464, 275] width 51 height 11
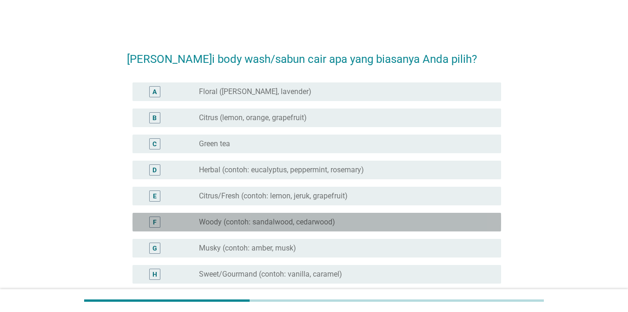
click at [237, 222] on label "Woody (contoh: sandalwood, cedarwood)" at bounding box center [267, 221] width 136 height 9
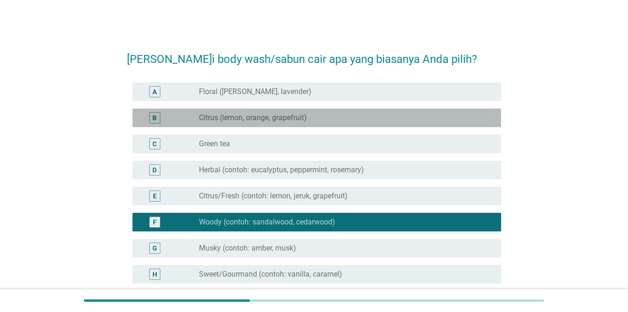
click at [250, 116] on label "Citrus (lemon, orange, grapefruit)" at bounding box center [253, 117] width 108 height 9
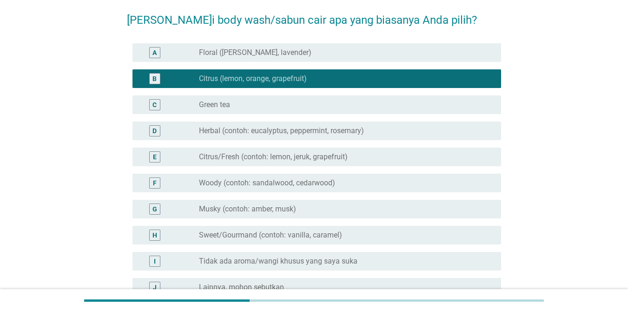
scroll to position [93, 0]
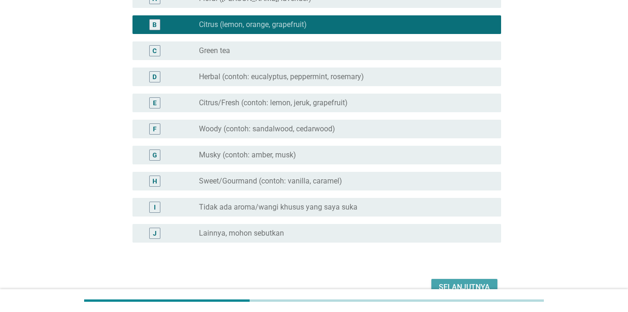
click at [476, 282] on div "Selanjutnya" at bounding box center [464, 286] width 51 height 11
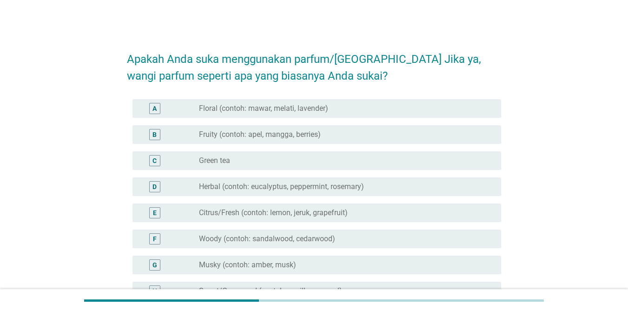
click at [234, 157] on div "radio_button_unchecked Green tea" at bounding box center [342, 160] width 287 height 9
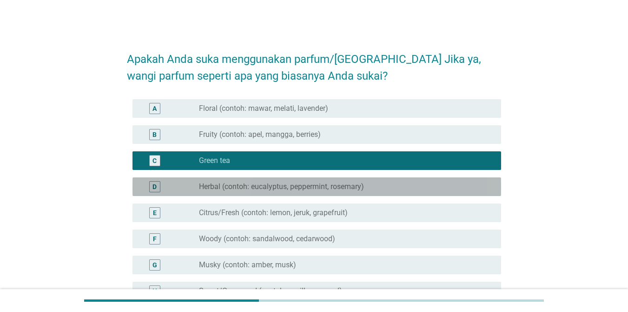
click at [222, 184] on label "Herbal (contoh: eucalyptus, peppermint, rosemary)" at bounding box center [281, 186] width 165 height 9
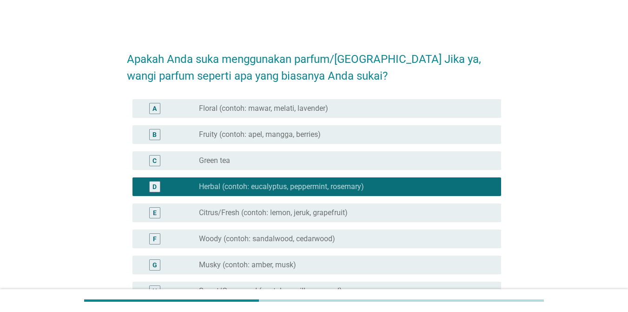
click at [241, 162] on div "radio_button_unchecked Green tea" at bounding box center [342, 160] width 287 height 9
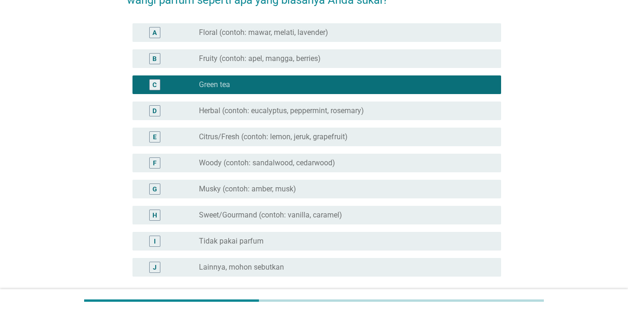
scroll to position [160, 0]
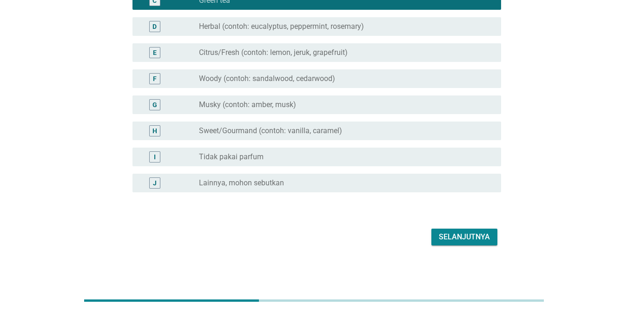
click at [468, 237] on div "Selanjutnya" at bounding box center [464, 236] width 51 height 11
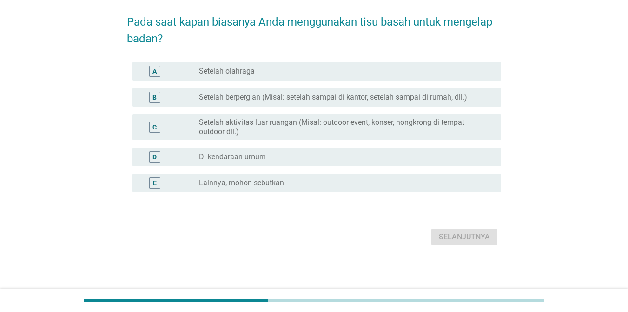
scroll to position [0, 0]
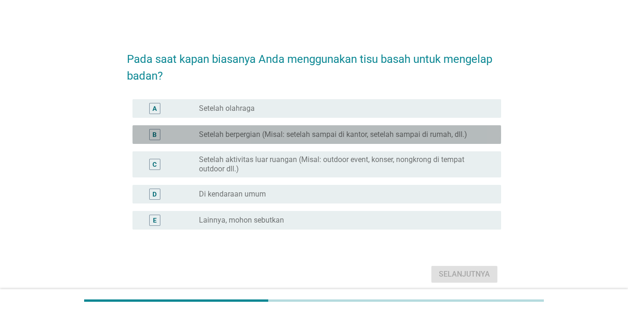
click at [256, 135] on label "Setelah berpergian (Misal: setelah sampai di kantor, setelah sampai di rumah, d…" at bounding box center [333, 134] width 268 height 9
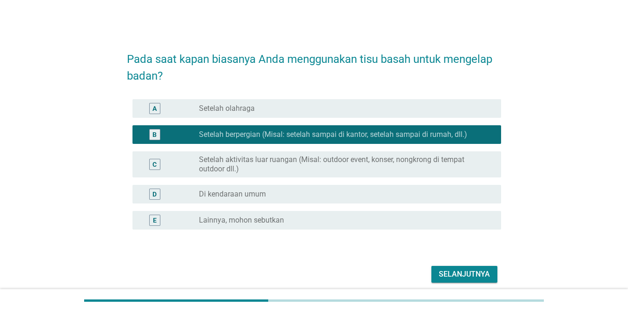
click at [475, 270] on div "Selanjutnya" at bounding box center [464, 273] width 51 height 11
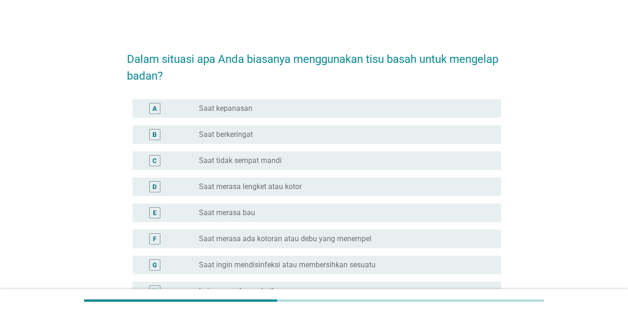
click at [251, 132] on label "Saat berkeringat" at bounding box center [226, 134] width 54 height 9
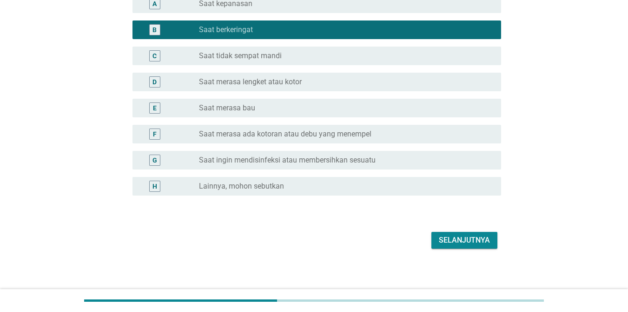
scroll to position [108, 0]
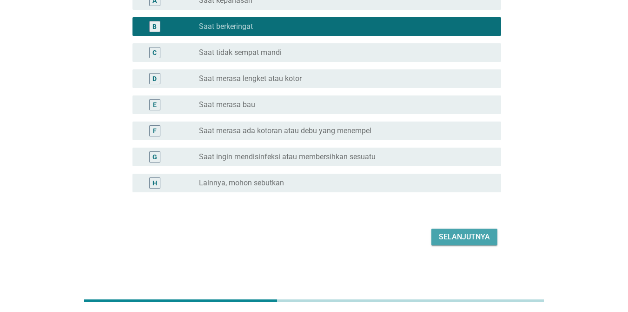
click at [468, 238] on div "Selanjutnya" at bounding box center [464, 236] width 51 height 11
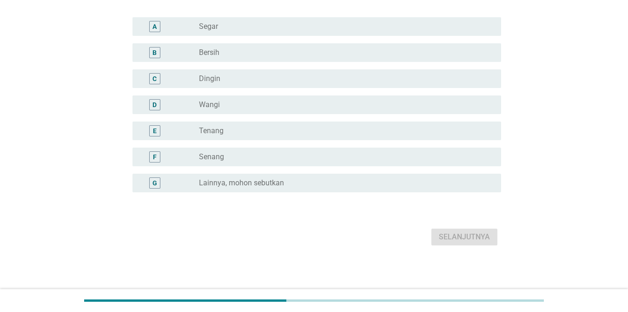
scroll to position [0, 0]
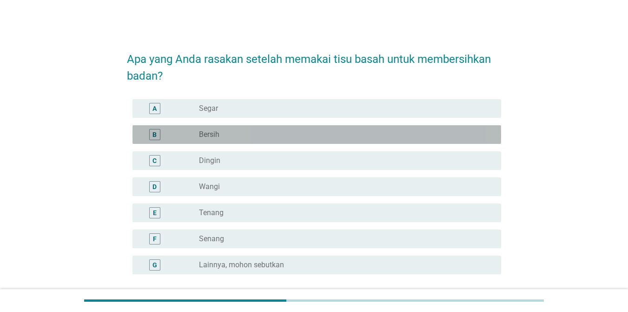
click at [218, 132] on label "Bersih" at bounding box center [209, 134] width 20 height 9
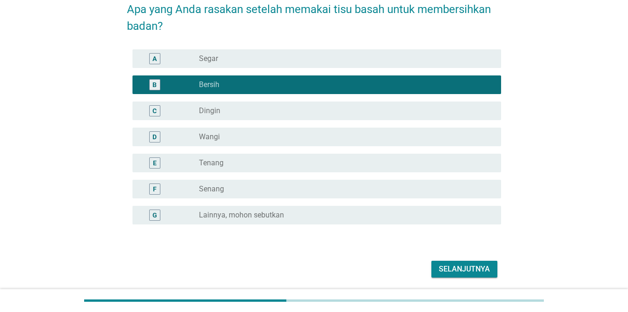
scroll to position [82, 0]
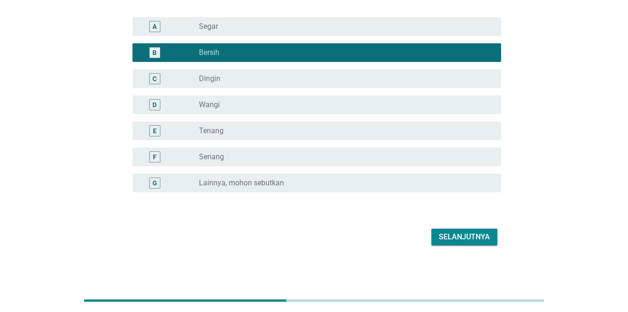
click at [449, 238] on div "Selanjutnya" at bounding box center [464, 236] width 51 height 11
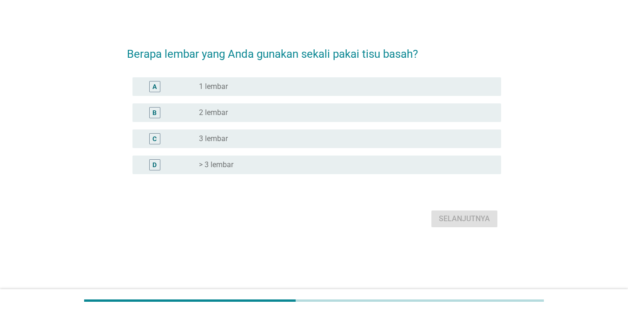
scroll to position [0, 0]
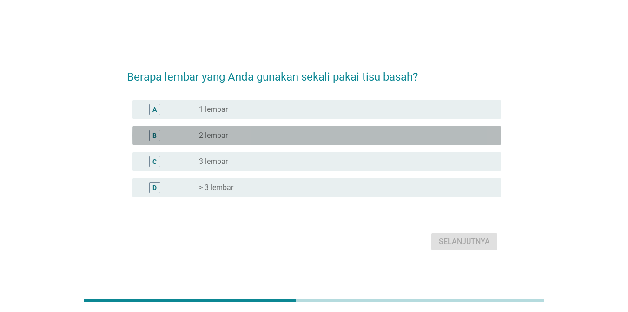
click at [224, 132] on label "2 lembar" at bounding box center [213, 135] width 29 height 9
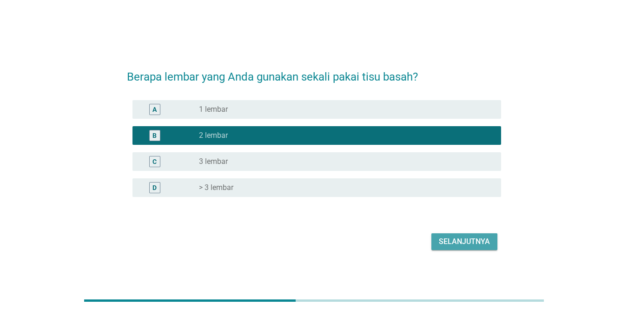
click at [455, 239] on div "Selanjutnya" at bounding box center [464, 241] width 51 height 11
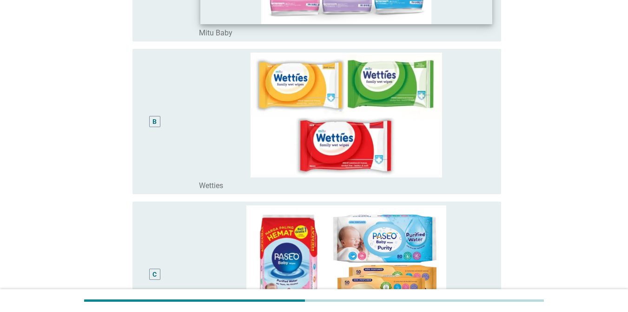
scroll to position [279, 0]
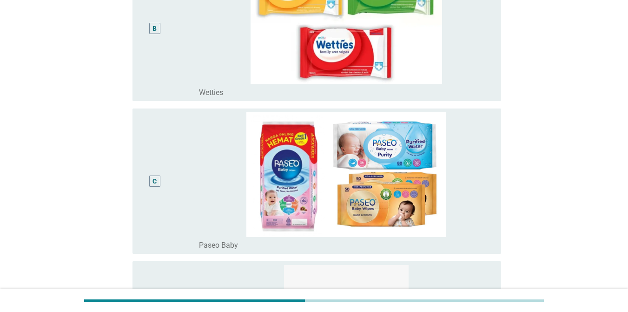
click at [186, 163] on div "C" at bounding box center [169, 181] width 59 height 138
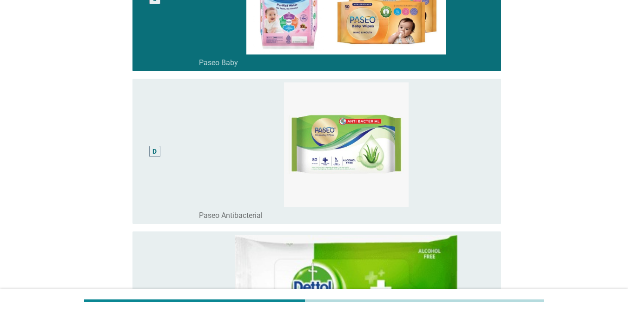
scroll to position [512, 0]
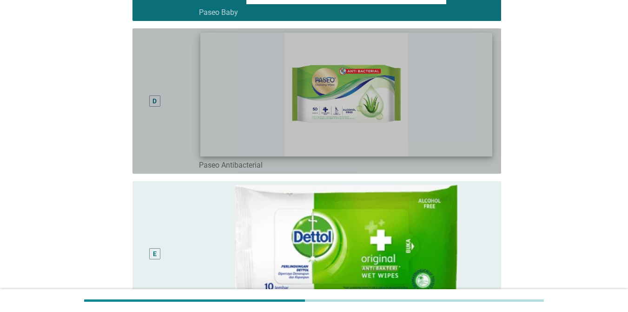
click at [230, 119] on img at bounding box center [347, 94] width 292 height 123
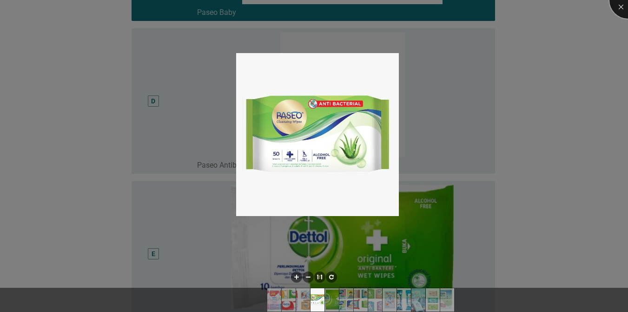
click at [620, 9] on div at bounding box center [628, -1] width 37 height 37
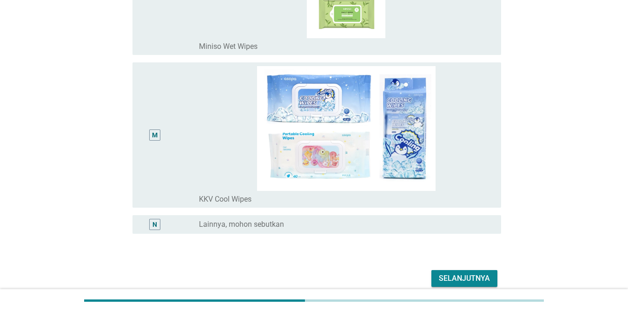
scroll to position [1892, 0]
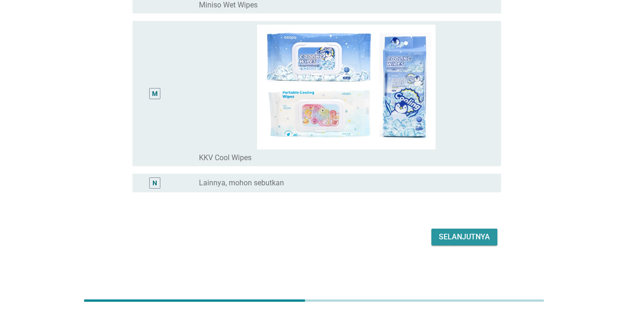
click at [452, 233] on div "Selanjutnya" at bounding box center [464, 236] width 51 height 11
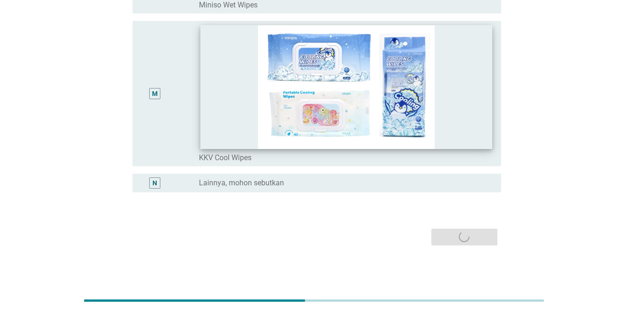
scroll to position [0, 0]
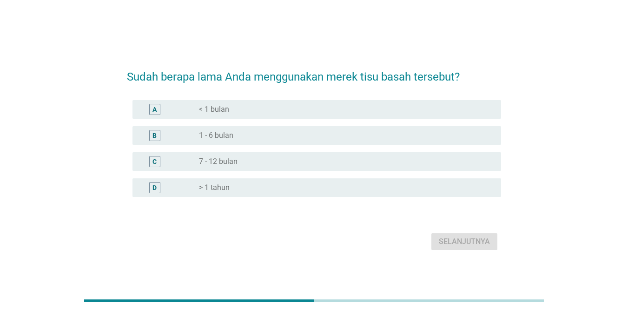
click at [293, 127] on div "B radio_button_unchecked 1 - 6 bulan" at bounding box center [317, 135] width 369 height 19
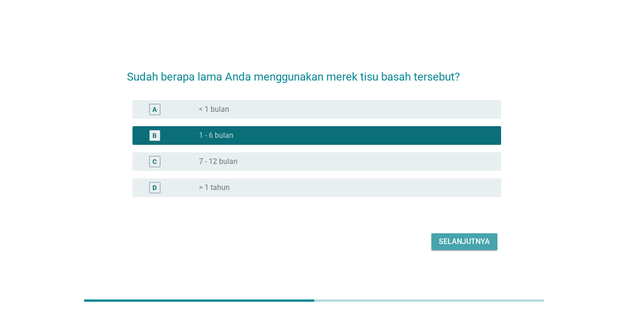
click at [474, 239] on div "Selanjutnya" at bounding box center [464, 241] width 51 height 11
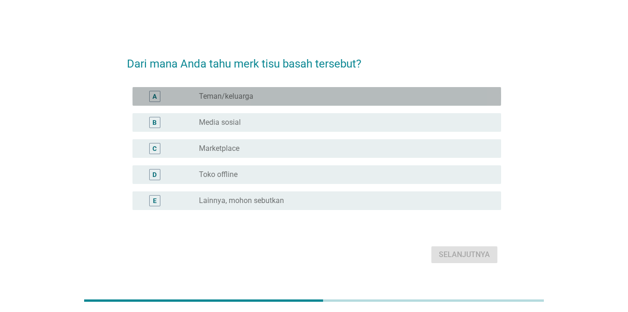
click at [280, 95] on div "radio_button_unchecked Teman/keluarga" at bounding box center [342, 96] width 287 height 9
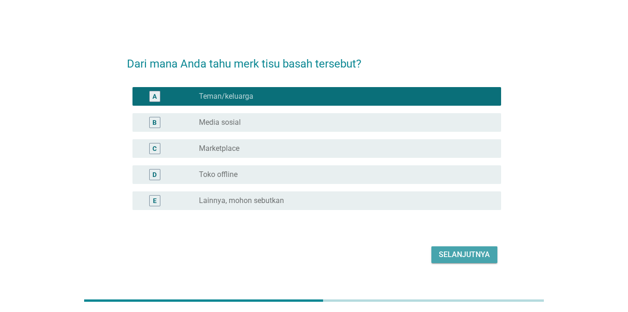
click at [473, 252] on div "Selanjutnya" at bounding box center [464, 254] width 51 height 11
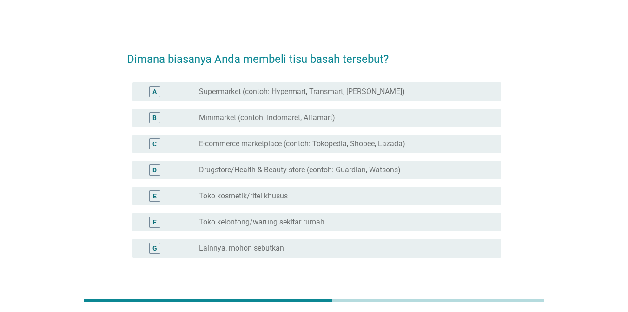
click at [181, 139] on div "C" at bounding box center [169, 143] width 59 height 11
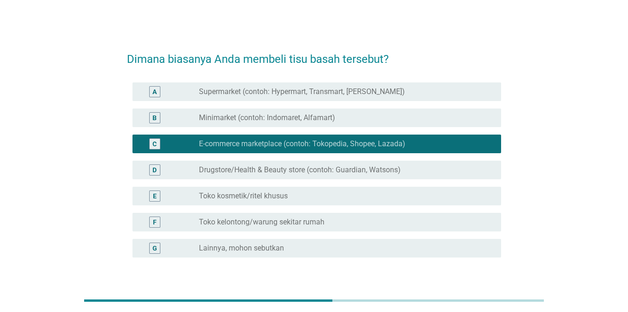
scroll to position [65, 0]
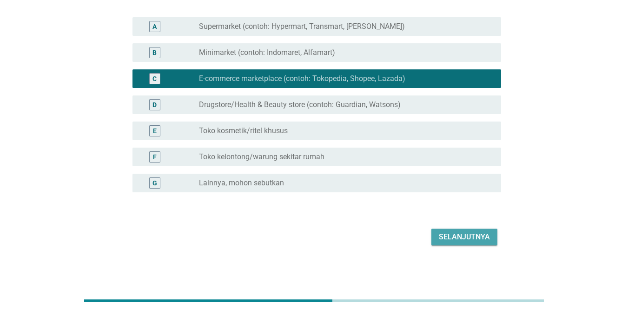
click at [465, 237] on div "Selanjutnya" at bounding box center [464, 236] width 51 height 11
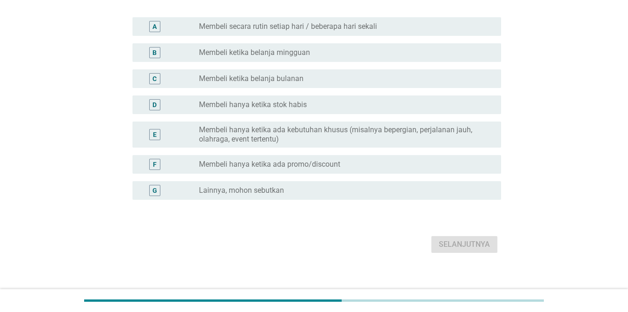
scroll to position [0, 0]
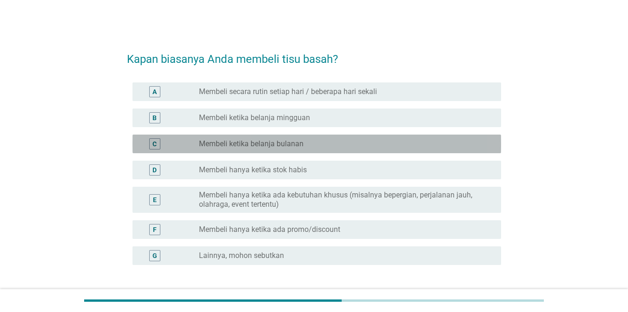
click at [195, 146] on div "C" at bounding box center [169, 143] width 59 height 11
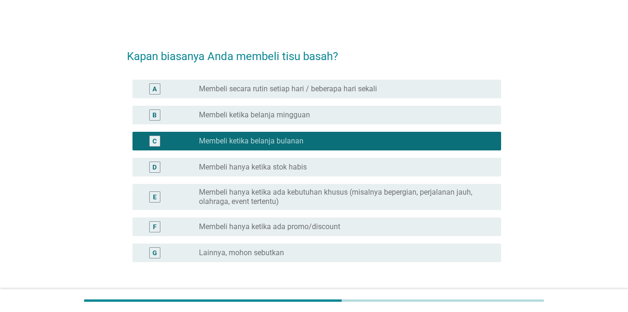
scroll to position [73, 0]
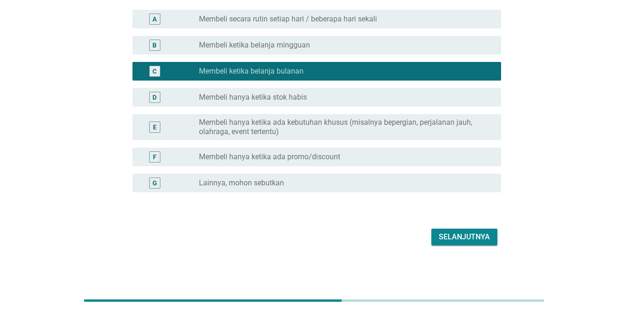
click at [360, 97] on div "radio_button_unchecked Membeli hanya ketika stok habis" at bounding box center [342, 97] width 287 height 9
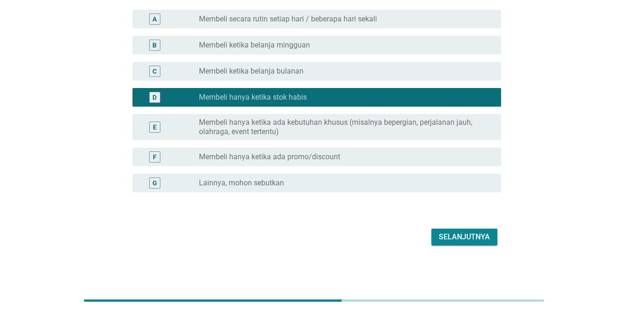
click at [368, 75] on div "radio_button_unchecked Membeli ketika belanja bulanan" at bounding box center [342, 71] width 287 height 9
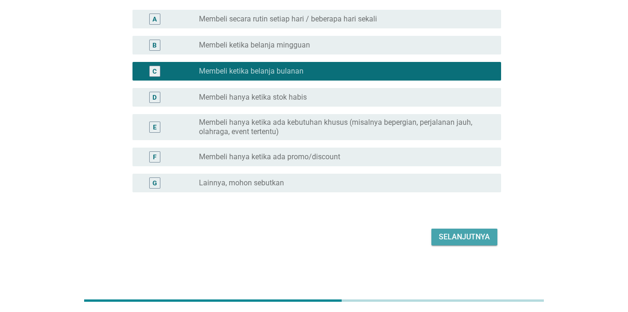
click at [457, 236] on div "Selanjutnya" at bounding box center [464, 236] width 51 height 11
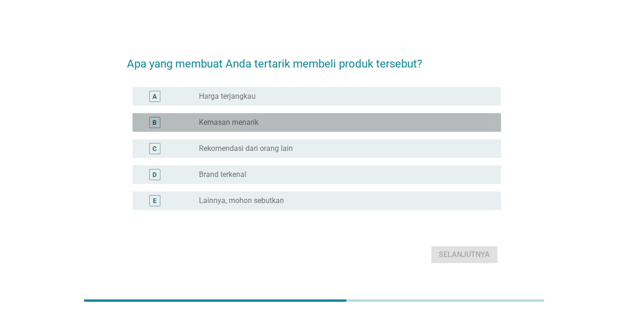
click at [304, 128] on div "B radio_button_unchecked Kemasan menarik" at bounding box center [317, 122] width 369 height 19
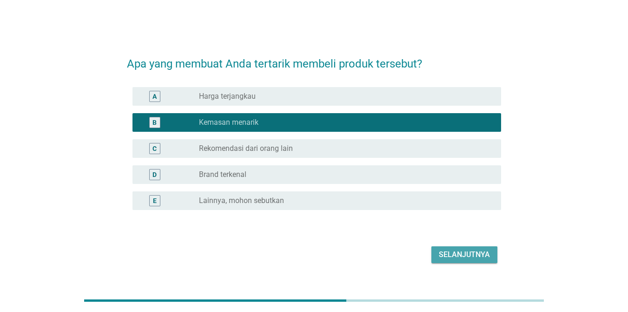
click at [463, 254] on div "Selanjutnya" at bounding box center [464, 254] width 51 height 11
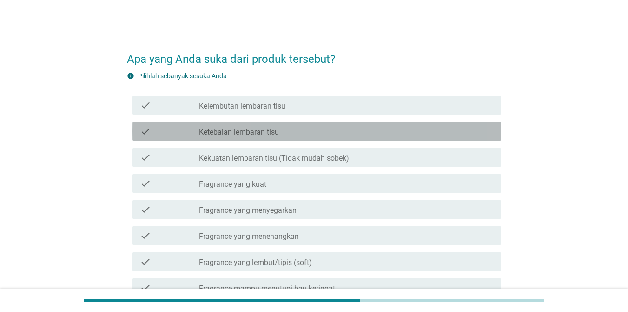
click at [284, 130] on div "check_box_outline_blank Ketebalan lembaran tisu" at bounding box center [346, 131] width 295 height 11
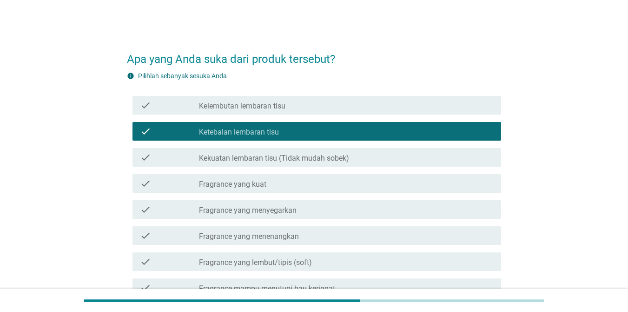
click at [296, 223] on div "check check_box_outline_blank Fragrance yang menenangkan" at bounding box center [314, 235] width 374 height 26
drag, startPoint x: 312, startPoint y: 211, endPoint x: 323, endPoint y: 242, distance: 33.3
click at [312, 211] on div "check_box_outline_blank Fragrance yang menyegarkan" at bounding box center [346, 209] width 295 height 11
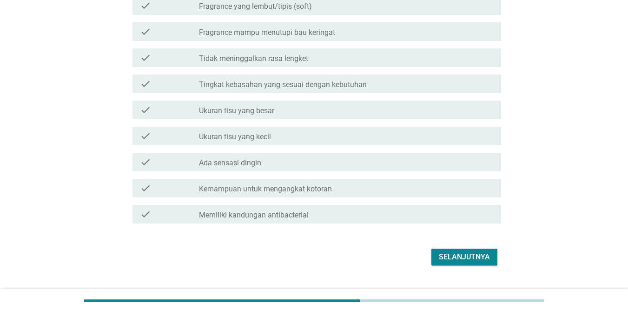
scroll to position [276, 0]
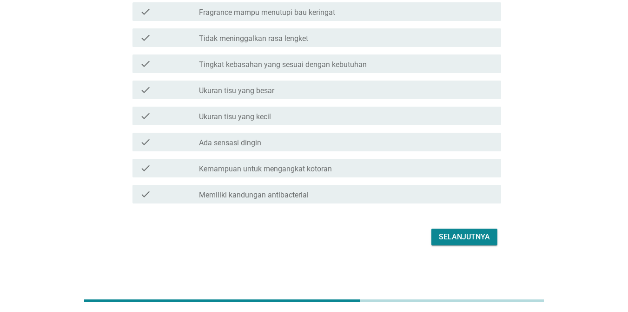
click at [461, 236] on div "Selanjutnya" at bounding box center [464, 236] width 51 height 11
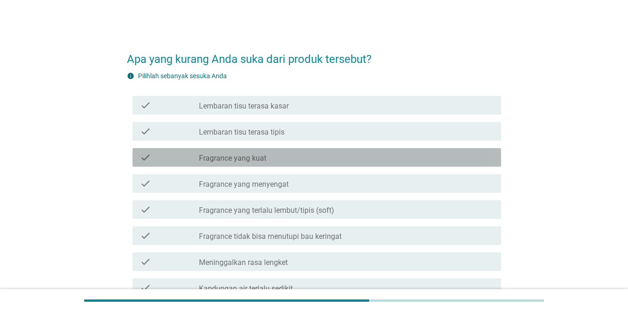
click at [282, 151] on div "check check_box_outline_blank Fragrance yang kuat" at bounding box center [317, 157] width 369 height 19
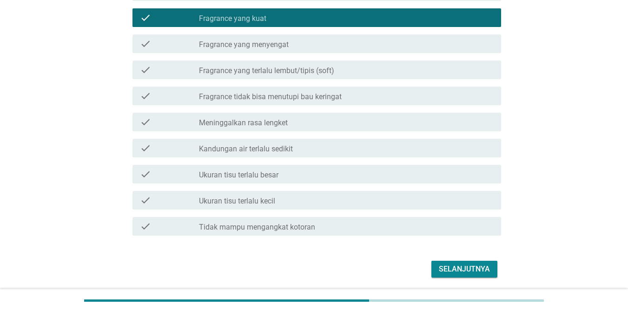
scroll to position [172, 0]
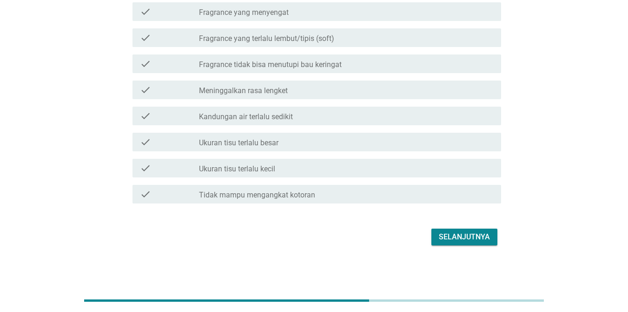
click at [454, 239] on div "Selanjutnya" at bounding box center [464, 236] width 51 height 11
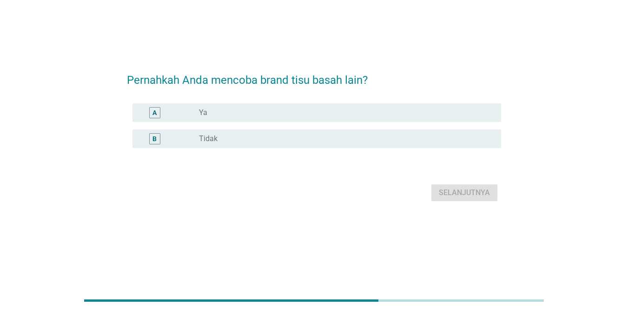
scroll to position [0, 0]
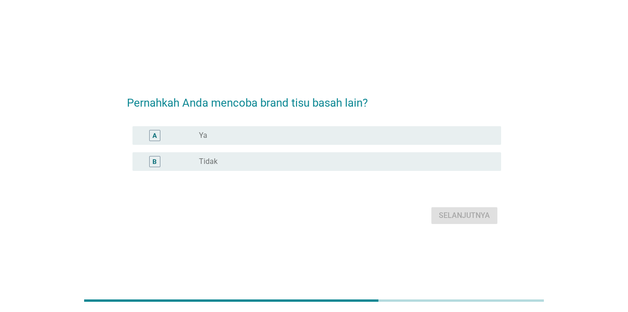
click at [318, 134] on div "radio_button_unchecked Ya" at bounding box center [342, 135] width 287 height 9
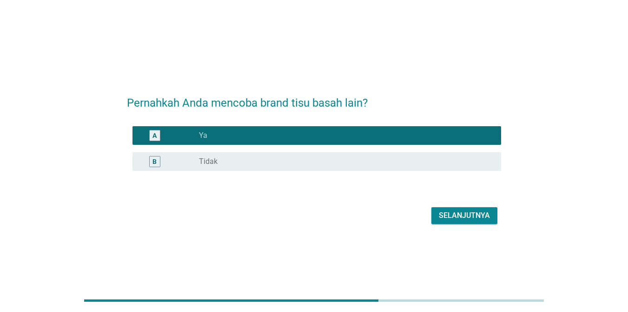
click at [466, 210] on div "Selanjutnya" at bounding box center [464, 215] width 51 height 11
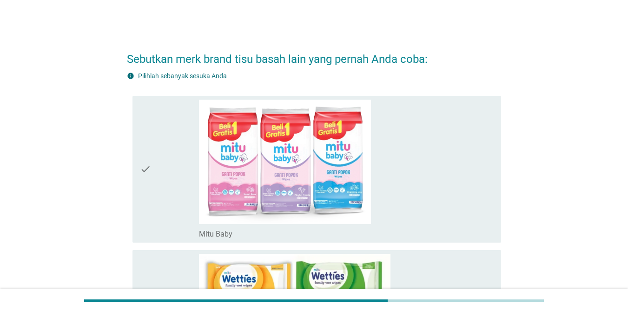
click at [184, 169] on div "check" at bounding box center [169, 169] width 59 height 139
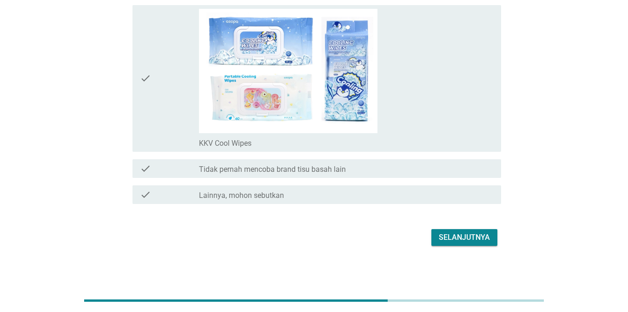
scroll to position [1863, 0]
click at [439, 234] on div "Selanjutnya" at bounding box center [464, 236] width 51 height 11
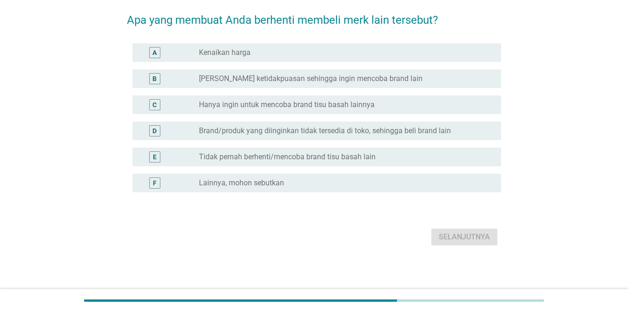
scroll to position [0, 0]
